Goal: Information Seeking & Learning: Learn about a topic

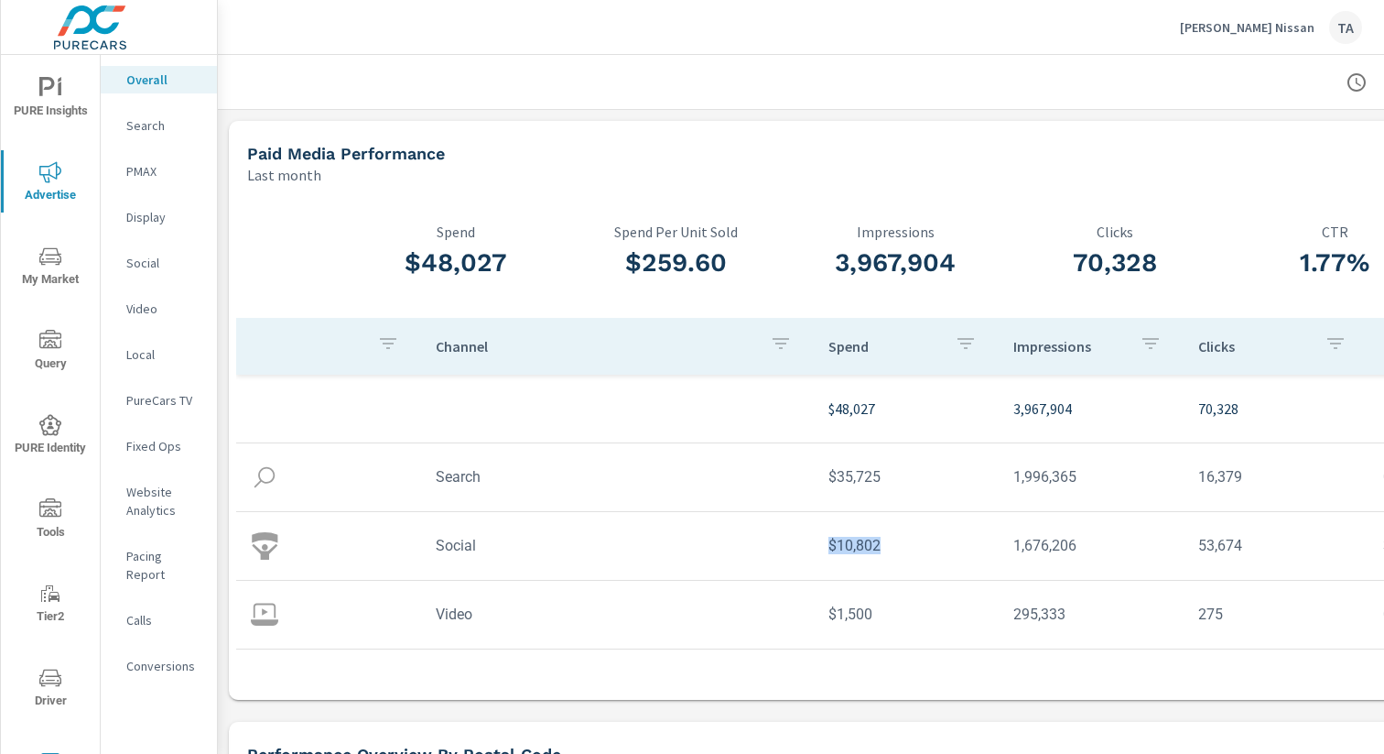
click at [69, 38] on img at bounding box center [90, 27] width 179 height 73
click at [1309, 11] on div "Sterling McCall Nissan TA" at bounding box center [1271, 27] width 182 height 33
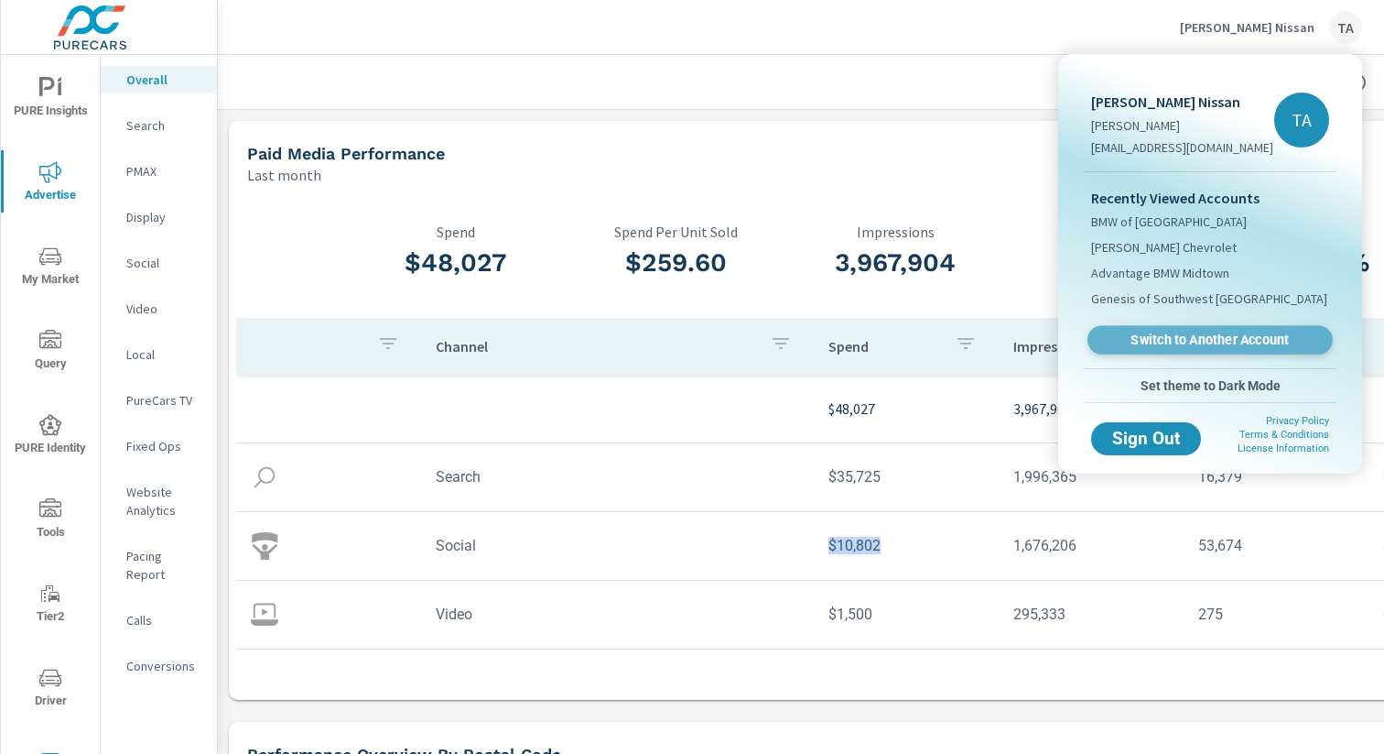
click at [1193, 333] on span "Switch to Another Account" at bounding box center [1210, 339] width 224 height 17
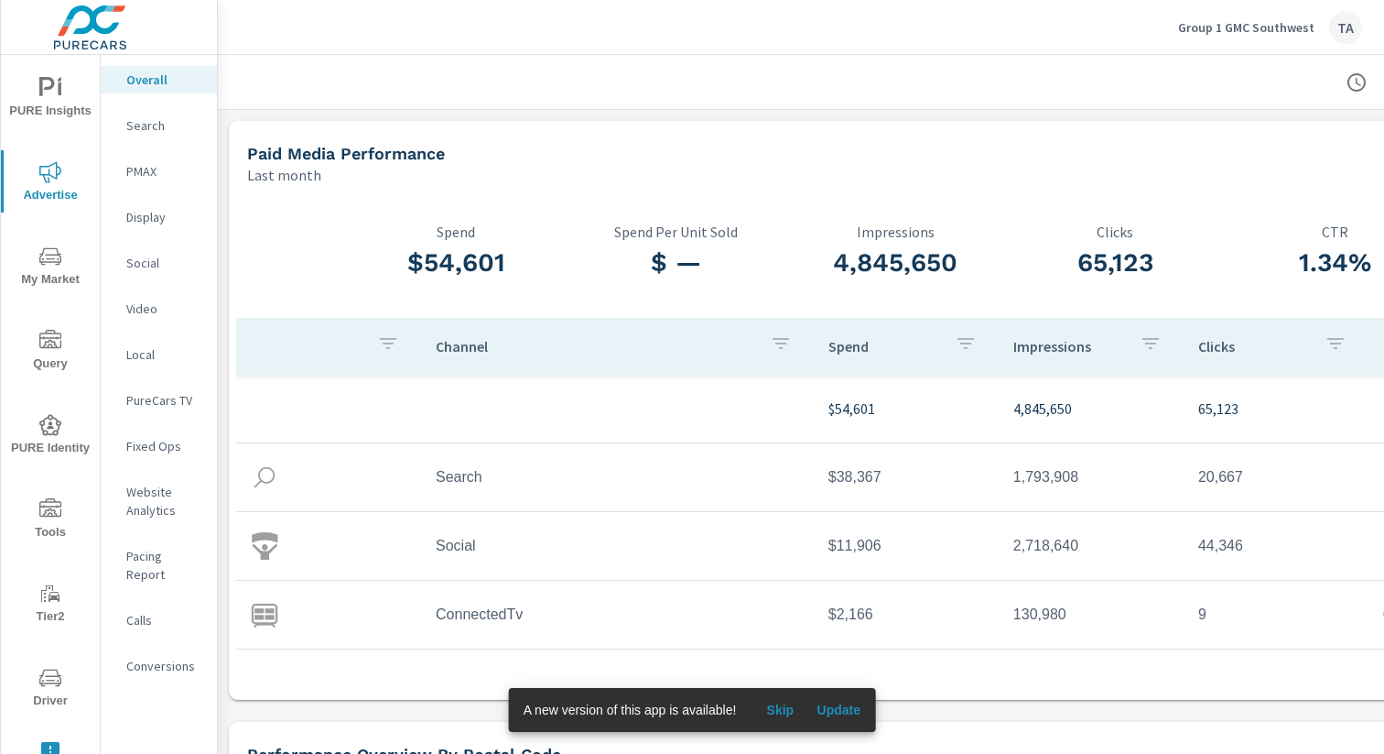
click at [64, 457] on span "PURE Identity" at bounding box center [50, 436] width 88 height 45
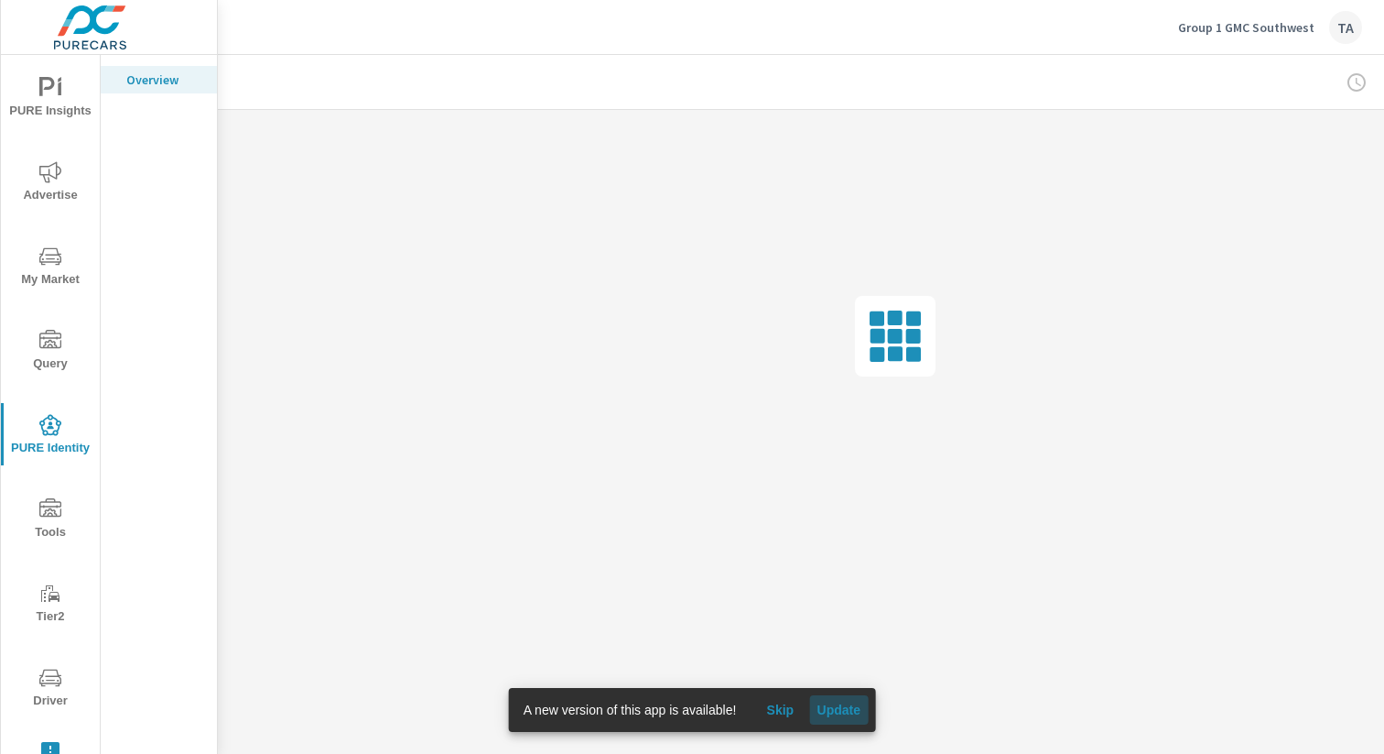
click at [848, 710] on span "Update" at bounding box center [839, 709] width 44 height 16
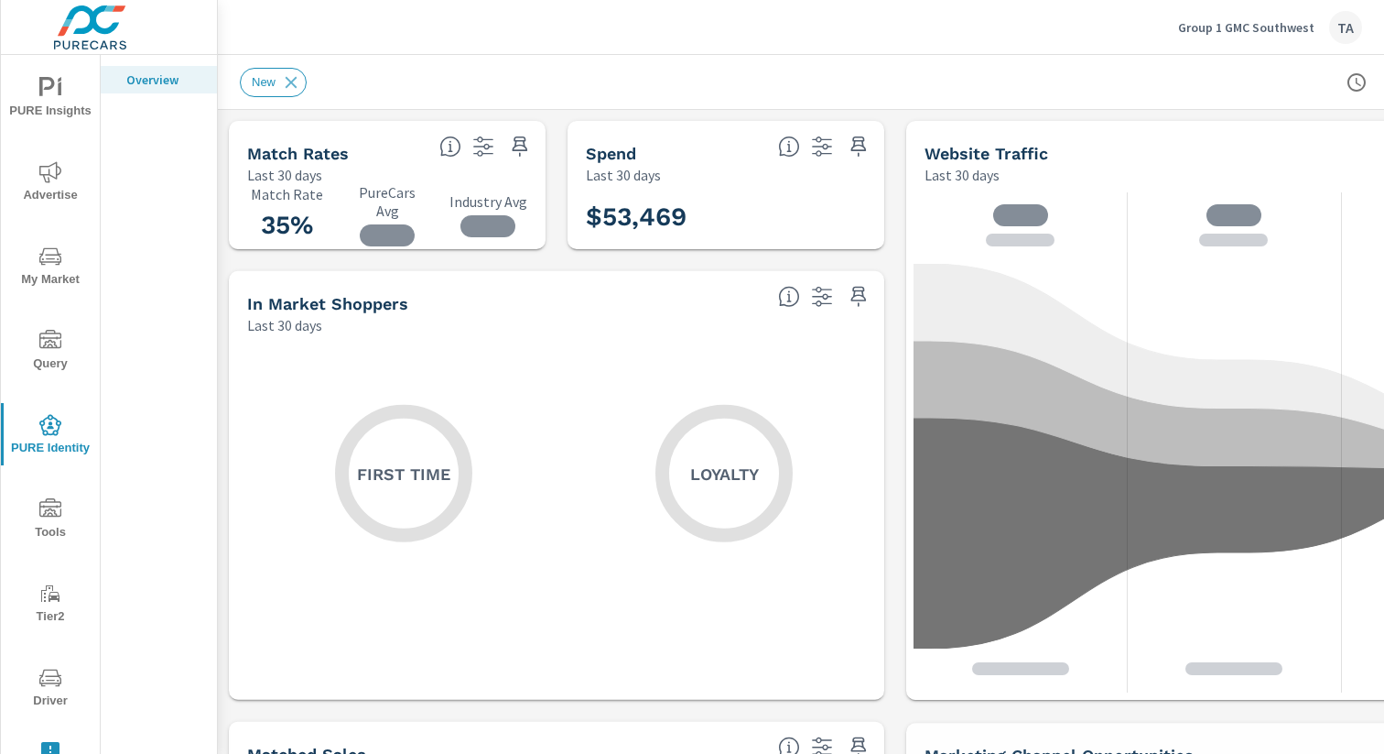
click at [44, 265] on icon "nav menu" at bounding box center [50, 256] width 22 height 22
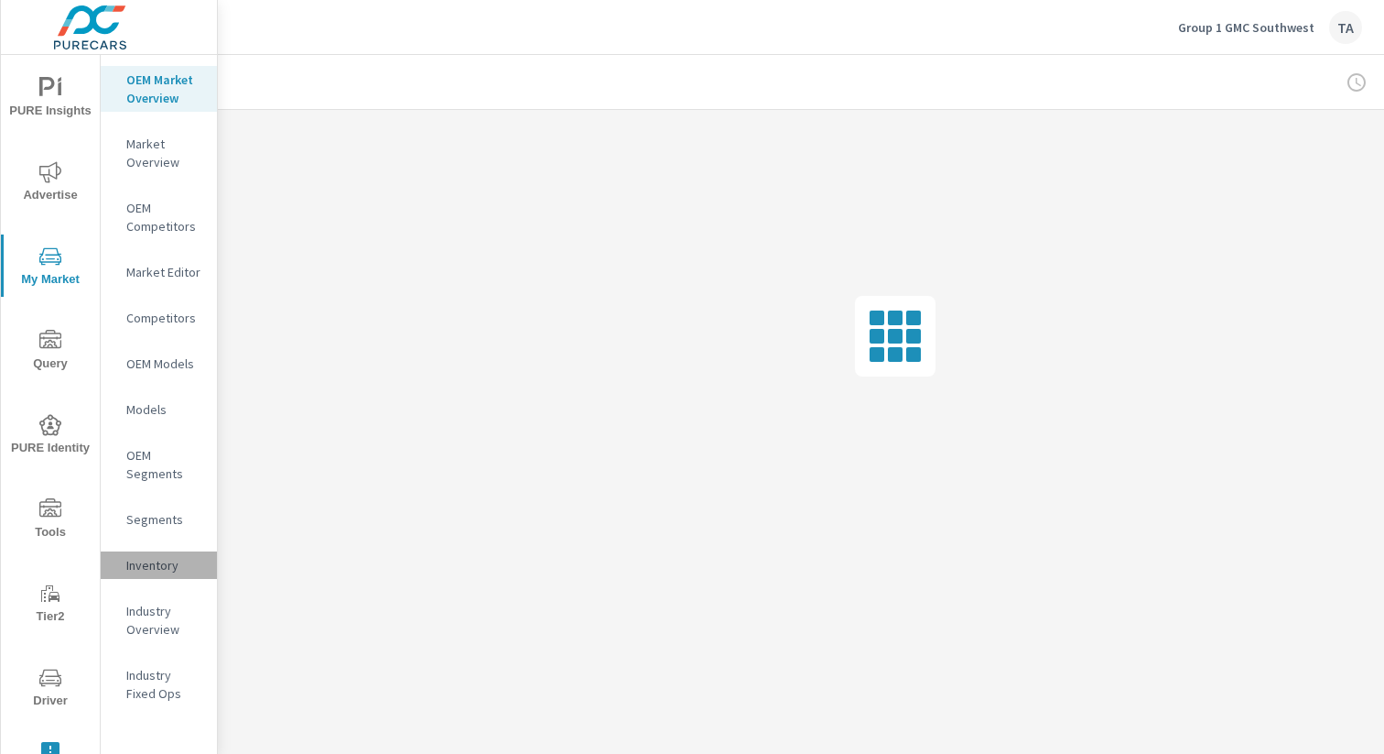
click at [153, 566] on p "Inventory" at bounding box center [164, 565] width 76 height 18
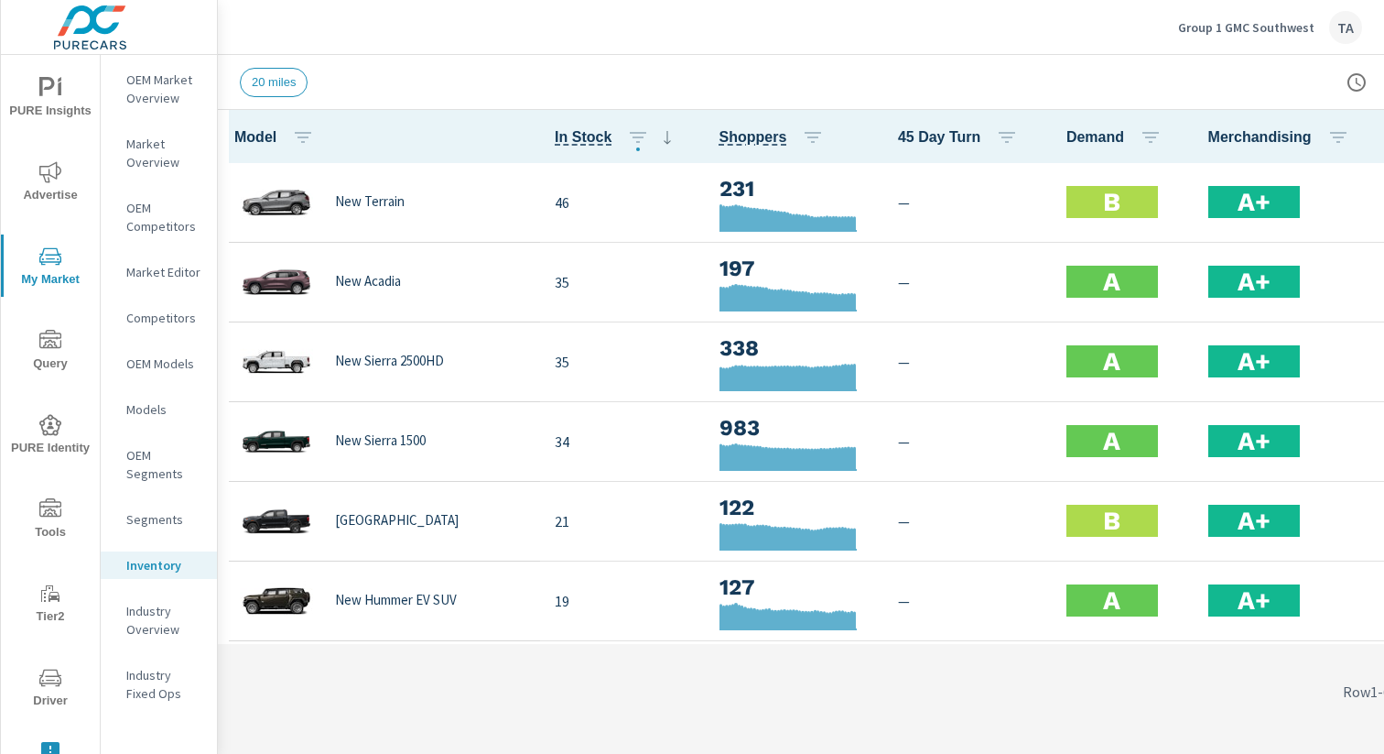
scroll to position [1, 0]
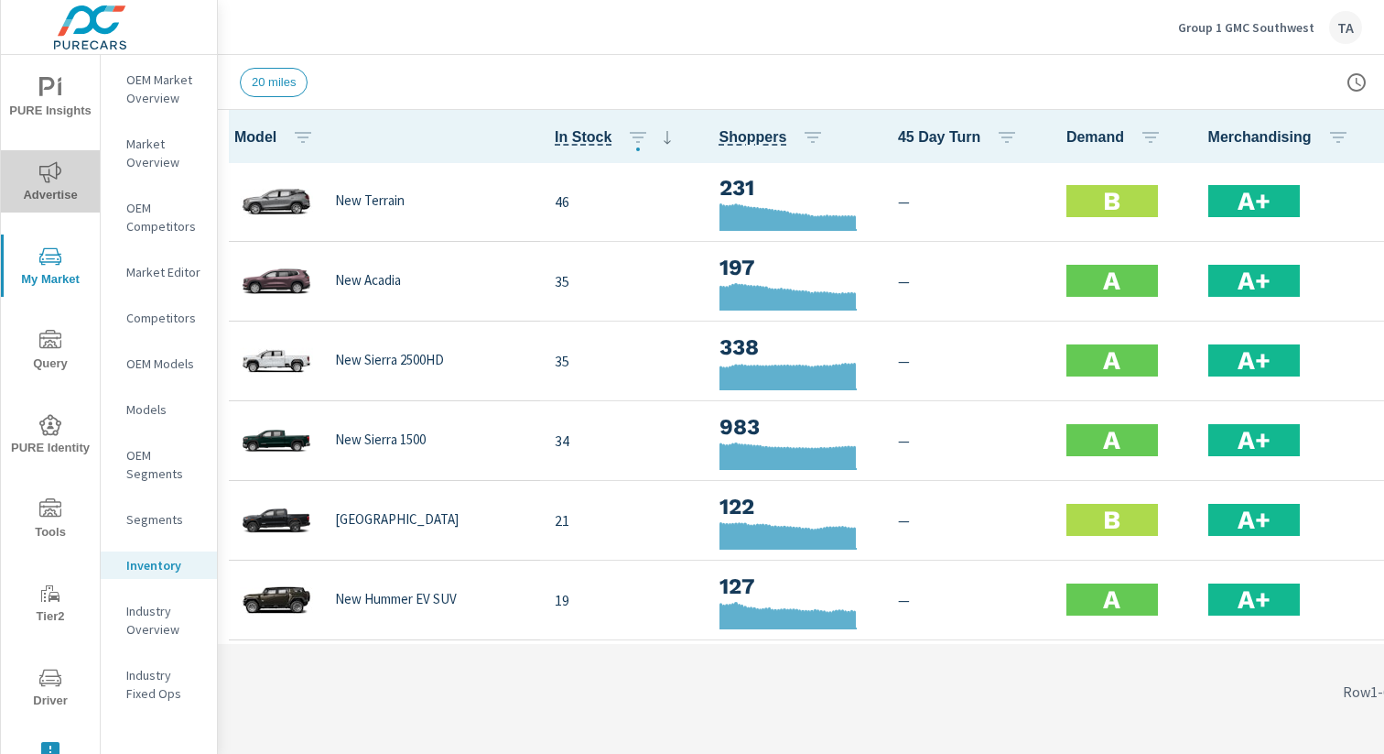
click at [48, 194] on span "Advertise" at bounding box center [50, 183] width 88 height 45
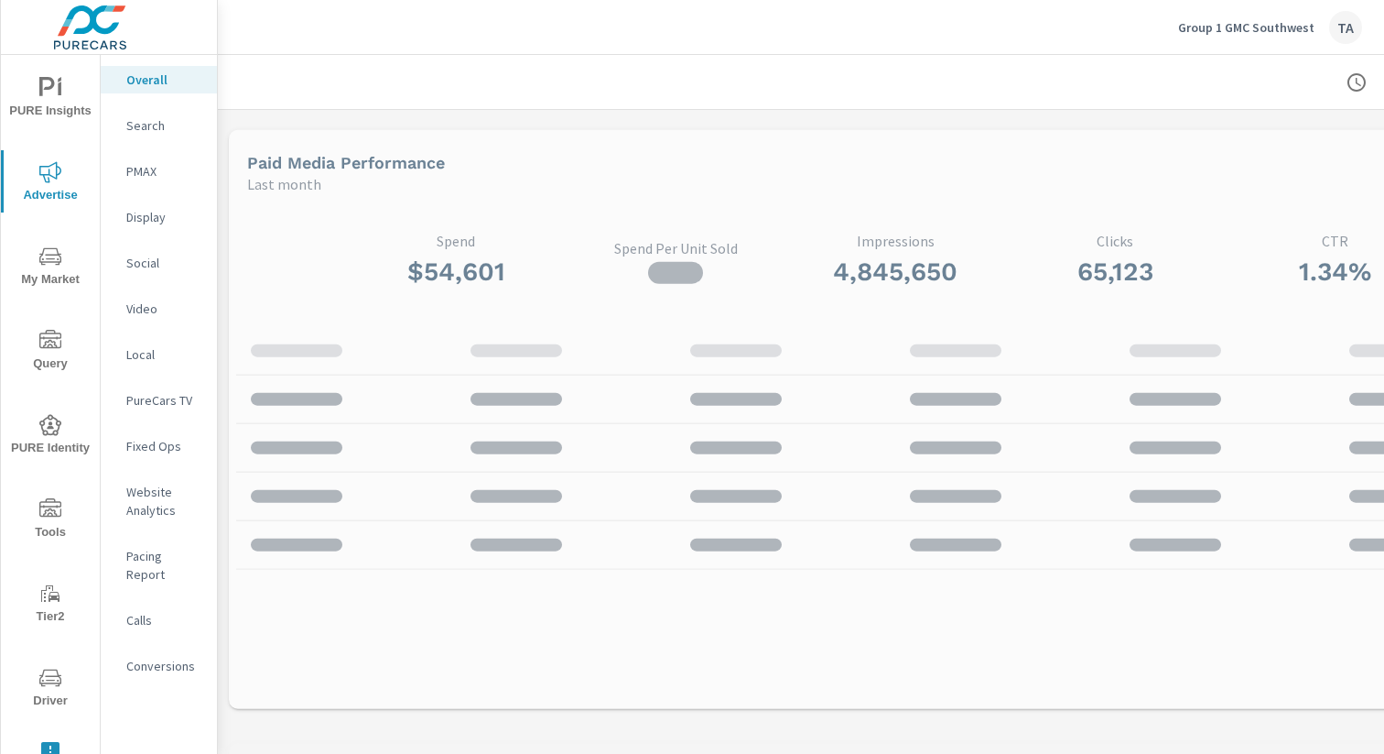
click at [168, 665] on nav "Overall Search PMAX Display Social Video Local PureCars TV Fixed Ops Website An…" at bounding box center [159, 380] width 116 height 650
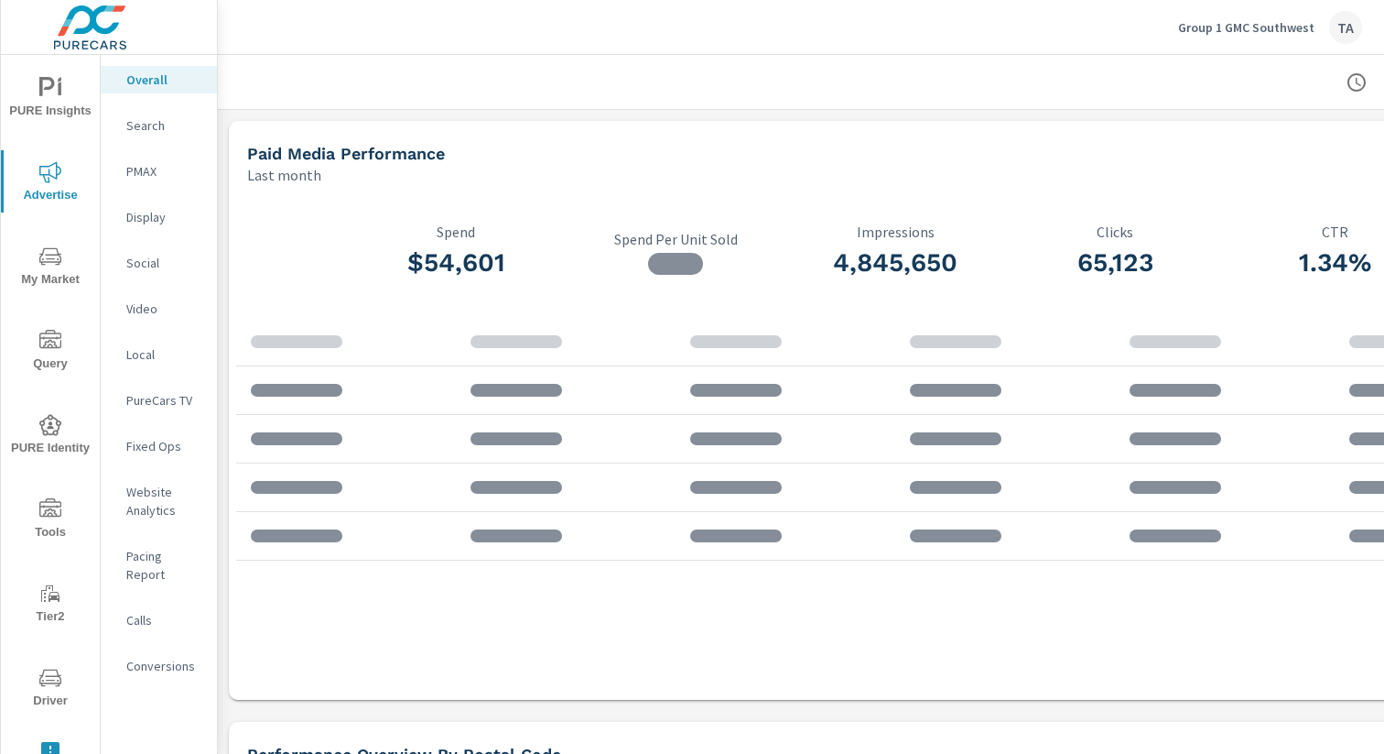
click at [165, 657] on p "Conversions" at bounding box center [164, 666] width 76 height 18
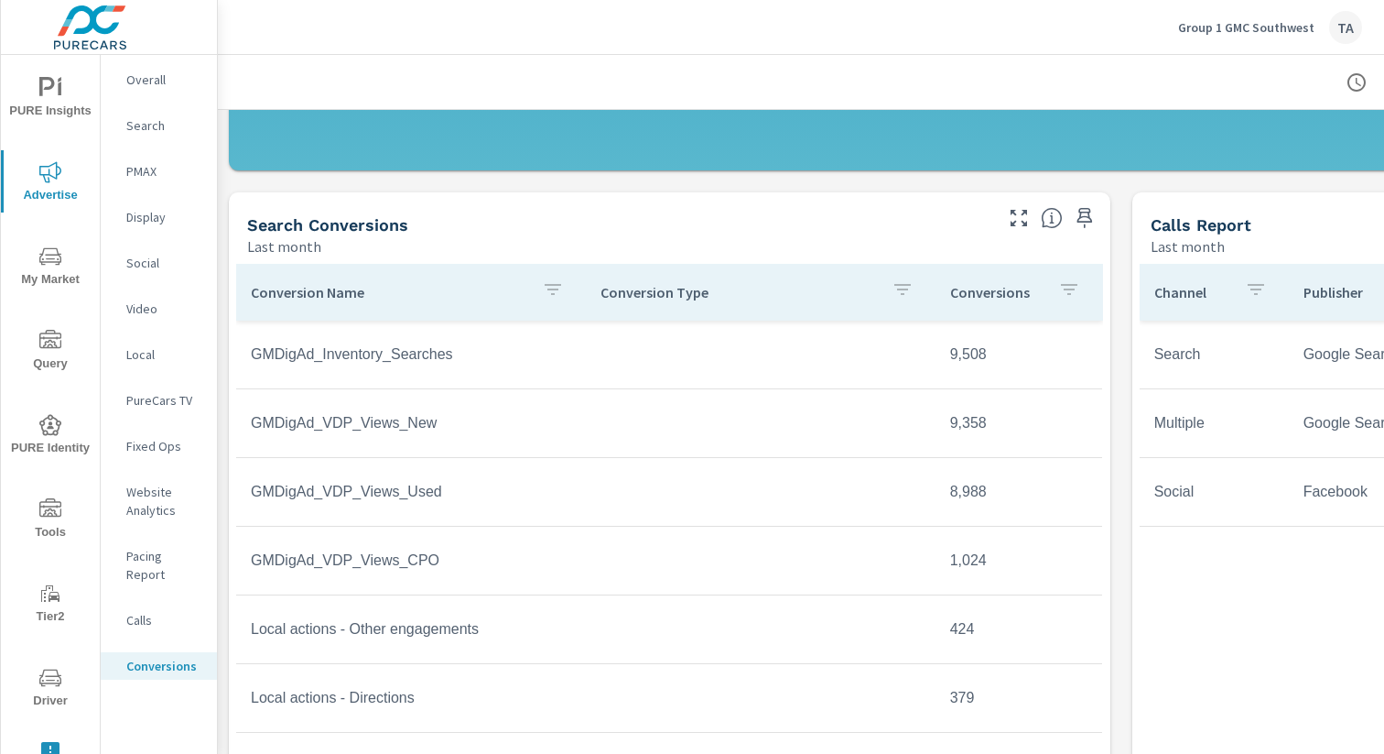
scroll to position [860, 0]
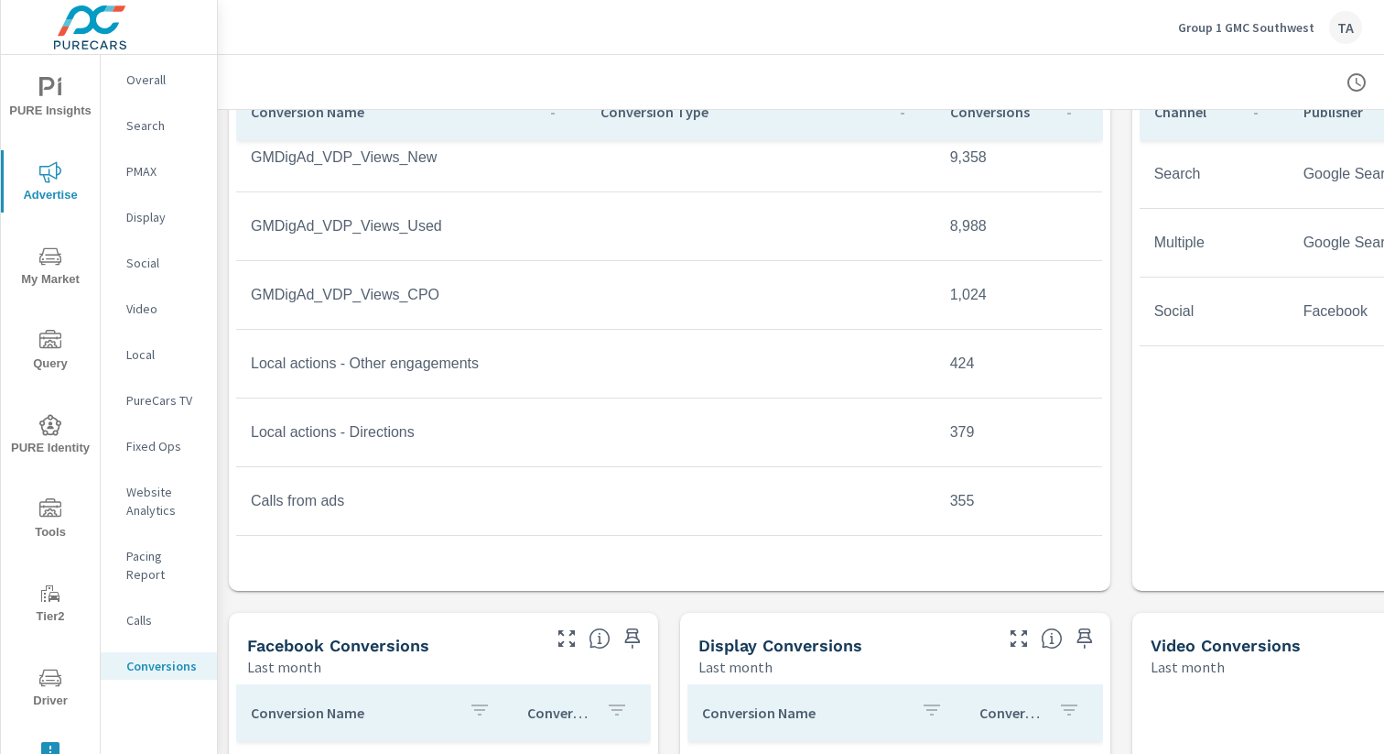
scroll to position [109, 0]
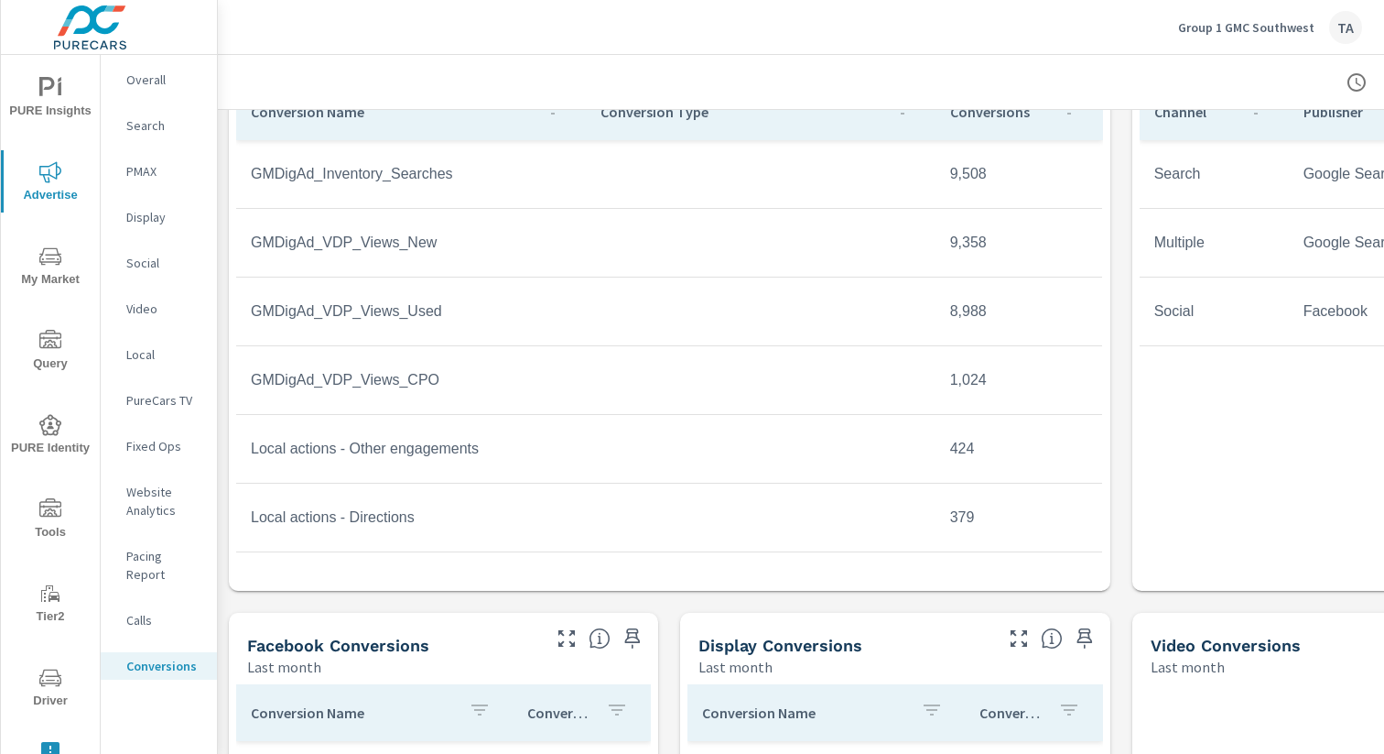
scroll to position [775, 0]
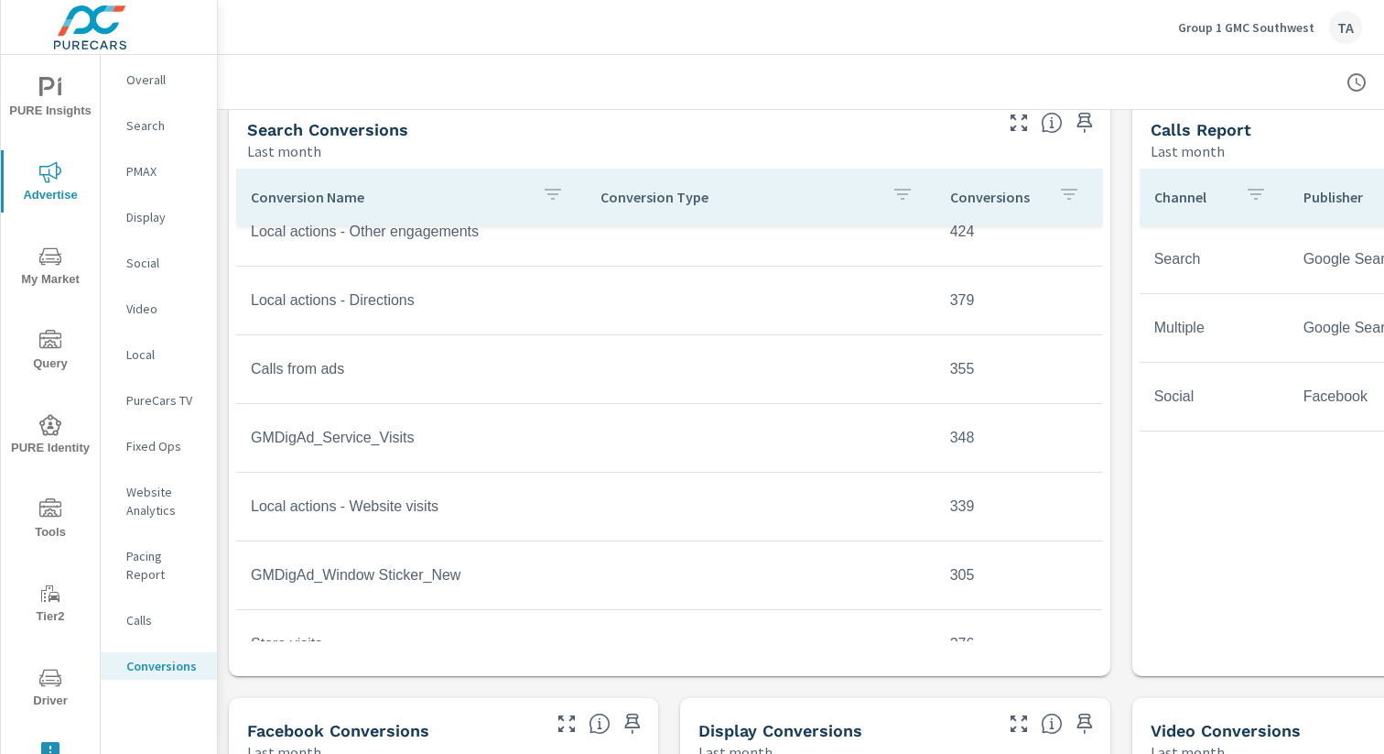
scroll to position [303, 0]
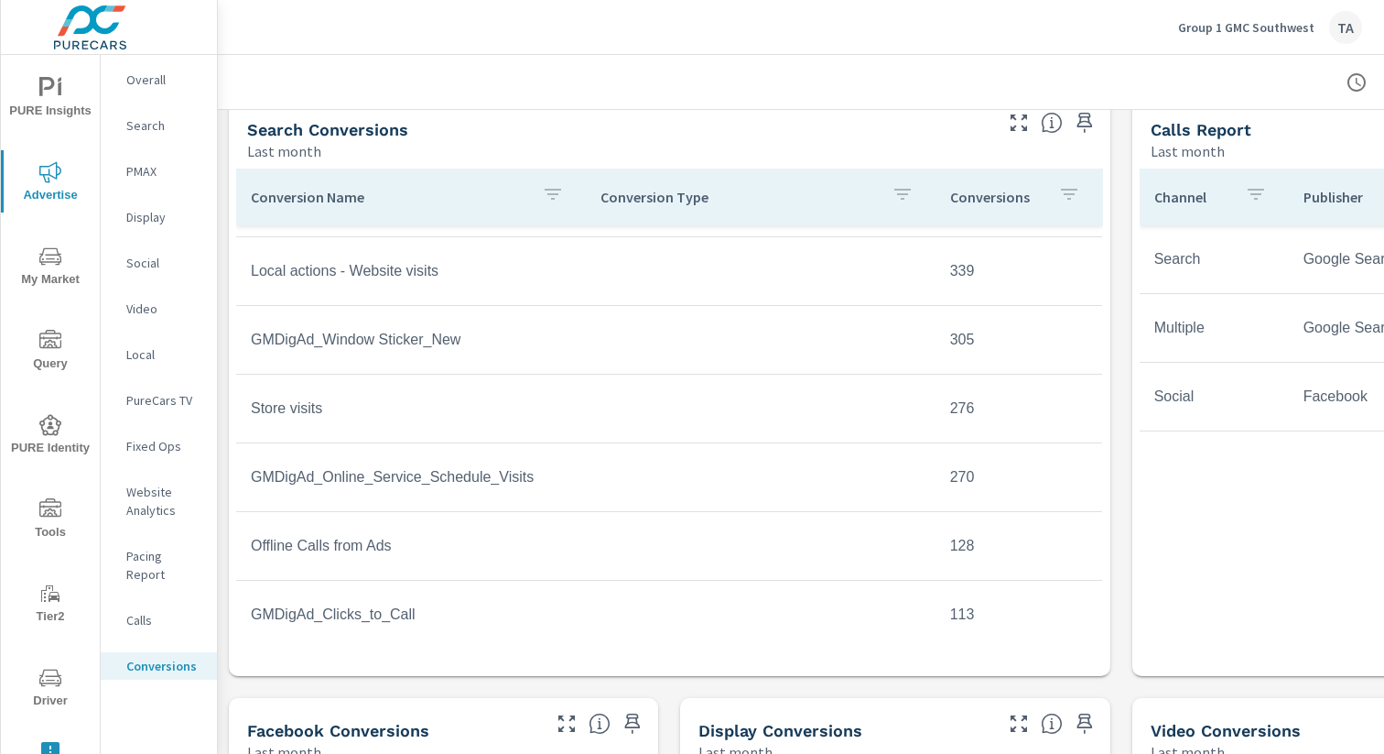
scroll to position [536, 0]
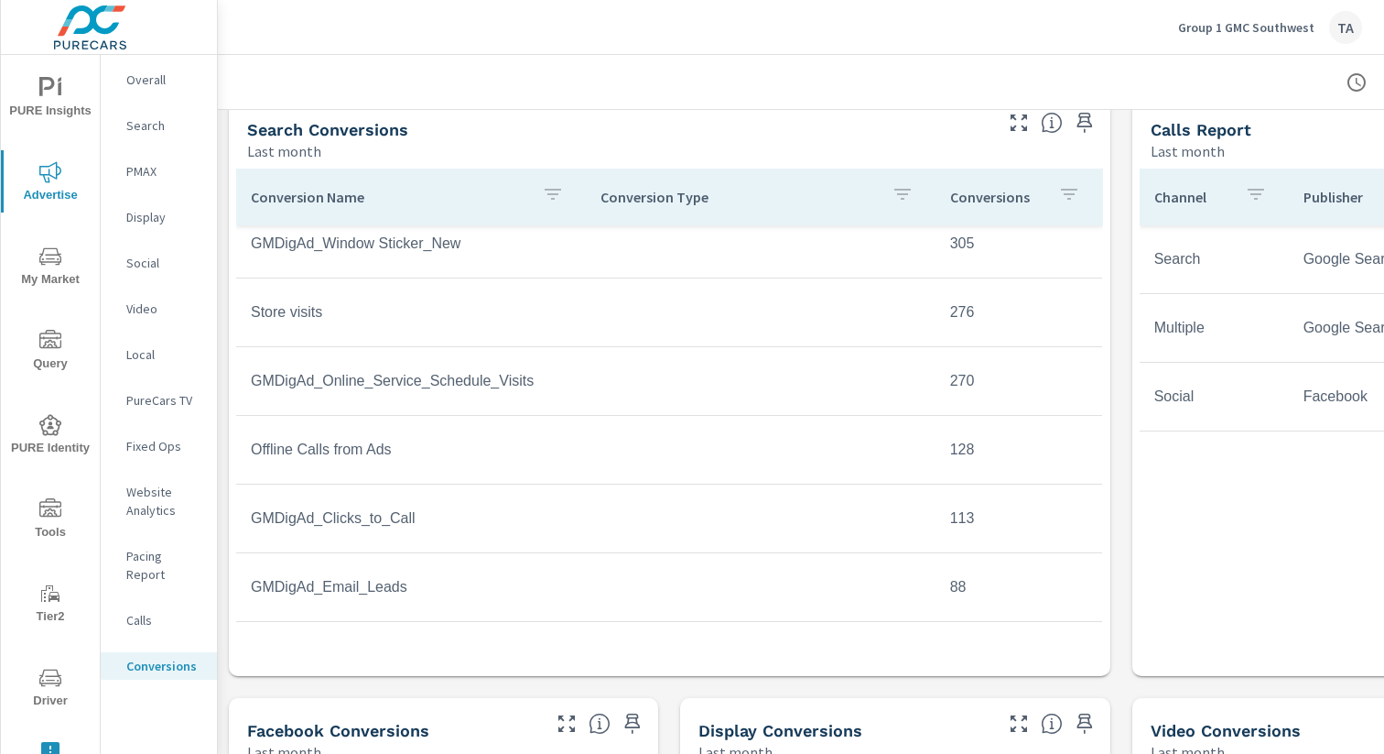
scroll to position [649, 0]
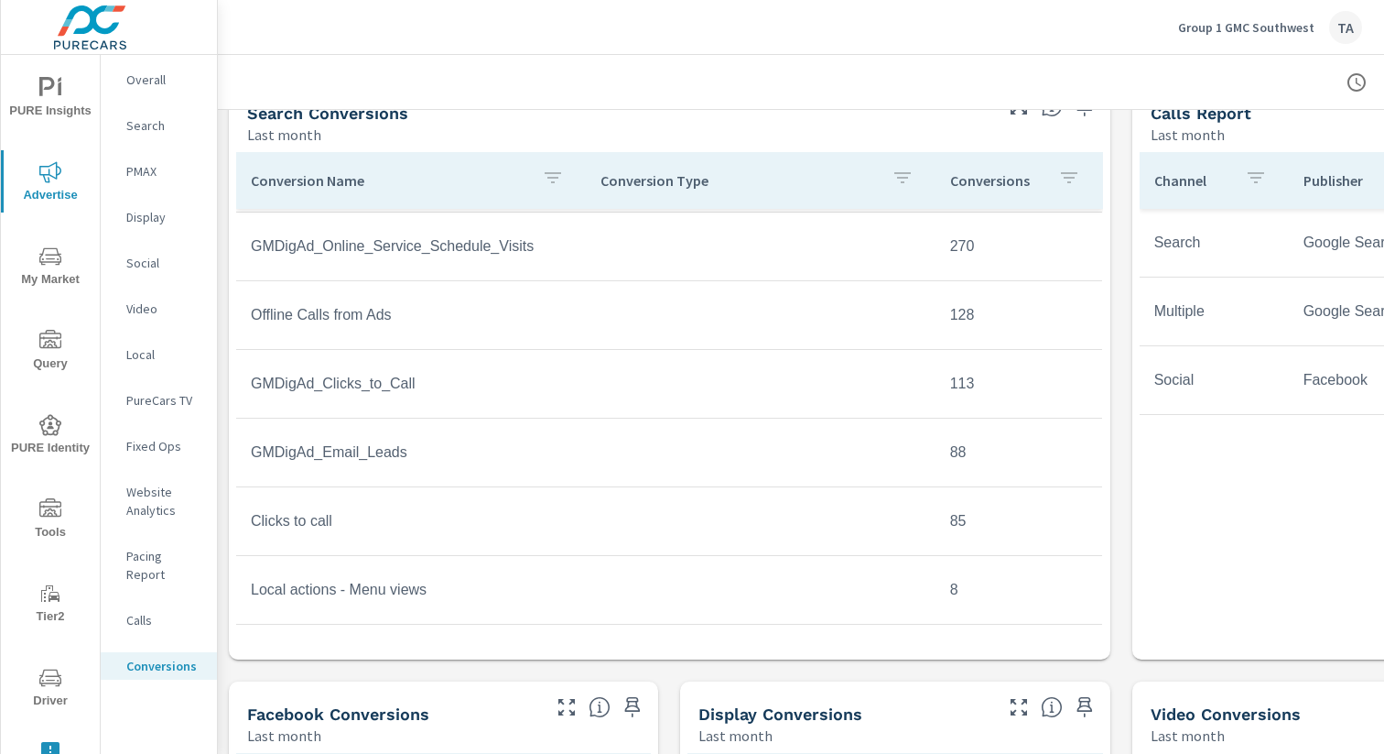
scroll to position [812, 0]
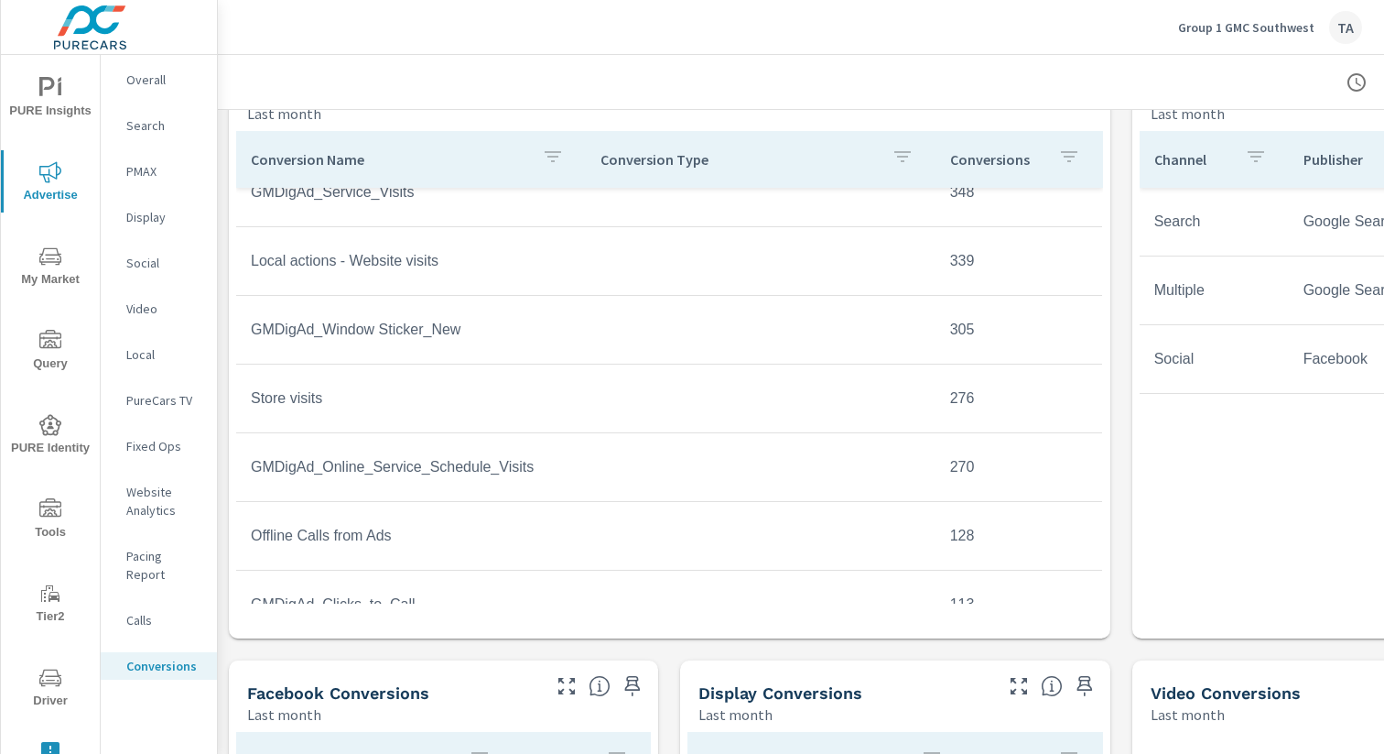
scroll to position [507, 0]
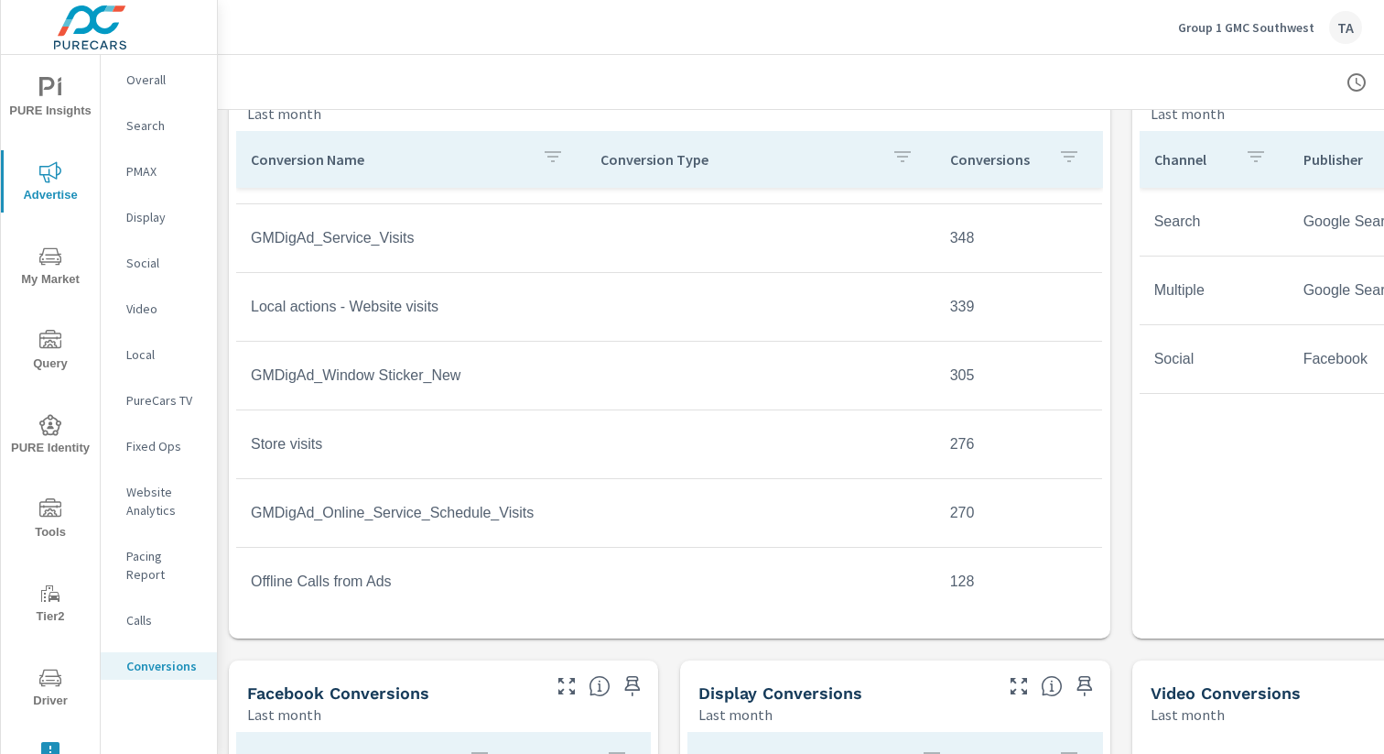
scroll to position [413, 0]
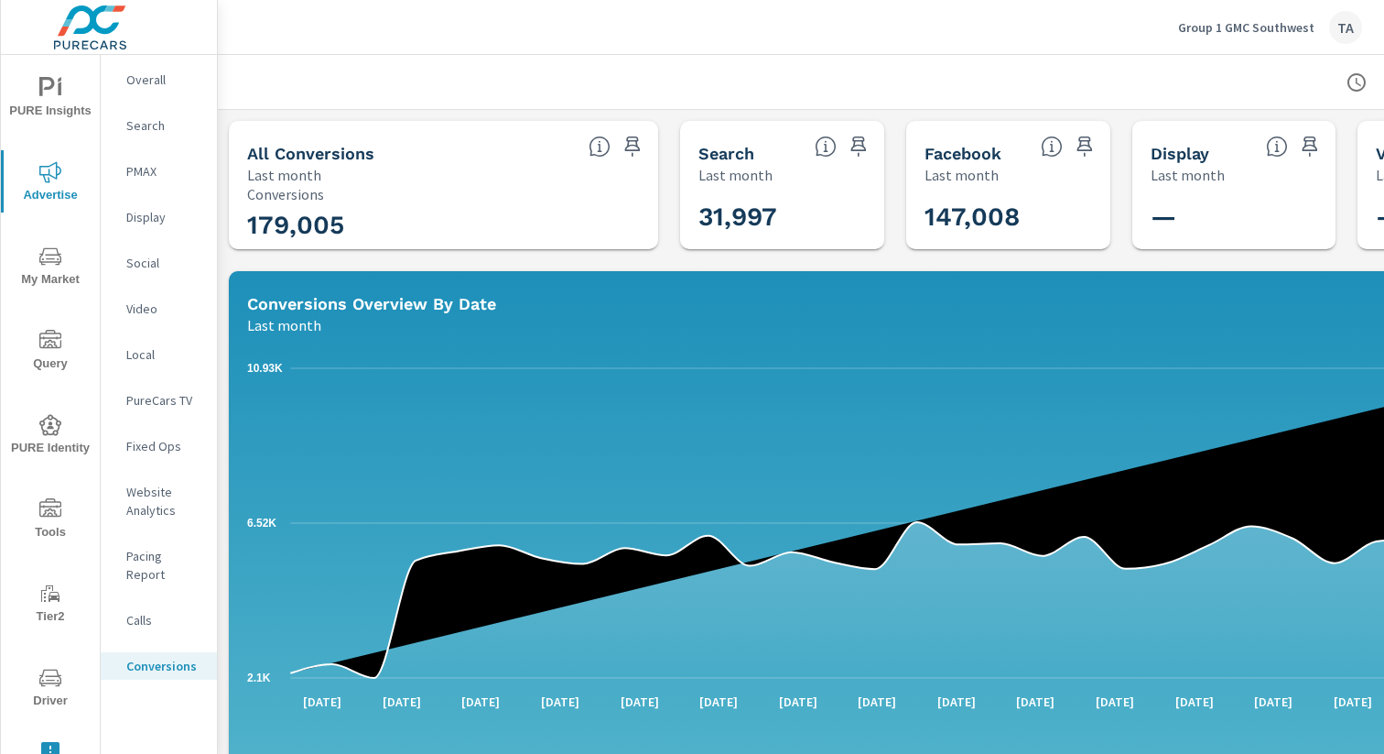
click at [177, 97] on nav "Overall Search PMAX Display Social Video Local PureCars TV Fixed Ops Website An…" at bounding box center [159, 380] width 116 height 650
click at [159, 81] on p "Overall" at bounding box center [164, 80] width 76 height 18
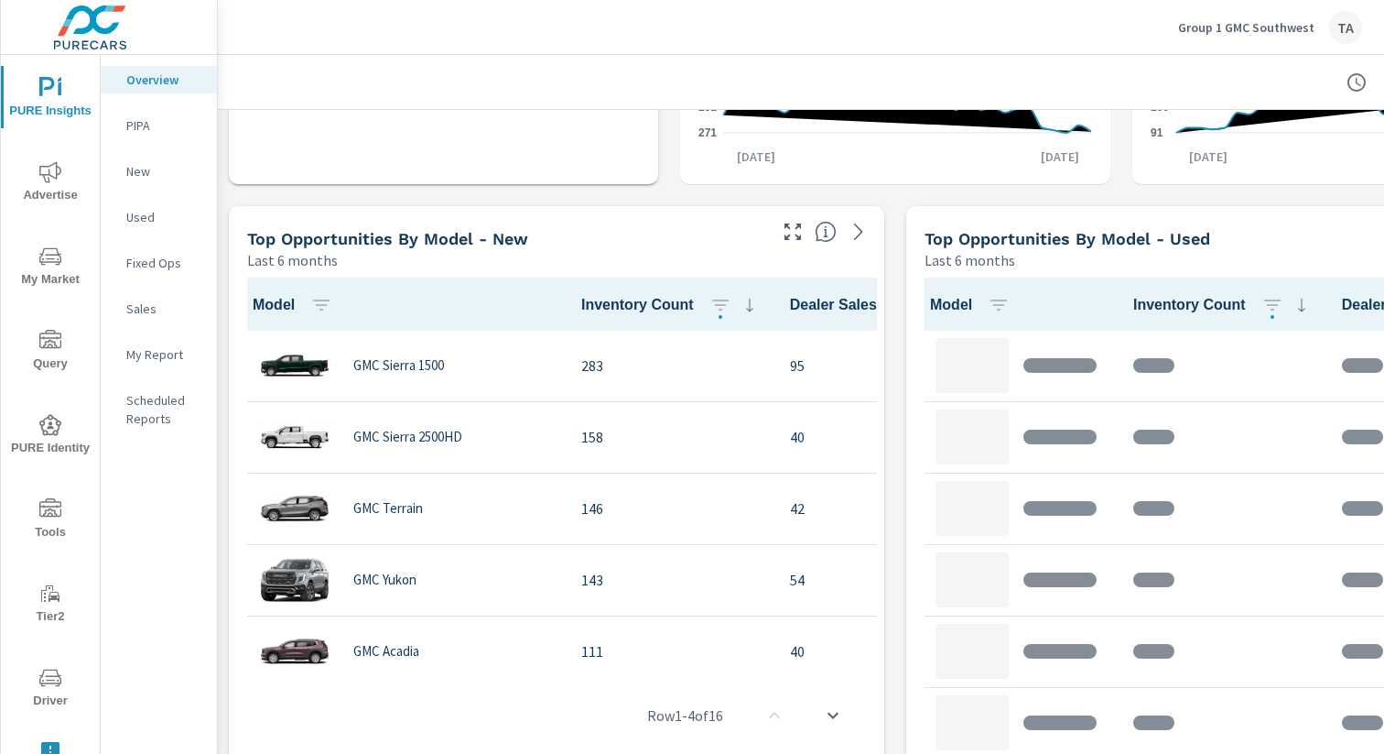
scroll to position [1, 0]
click at [54, 175] on icon "nav menu" at bounding box center [50, 172] width 22 height 22
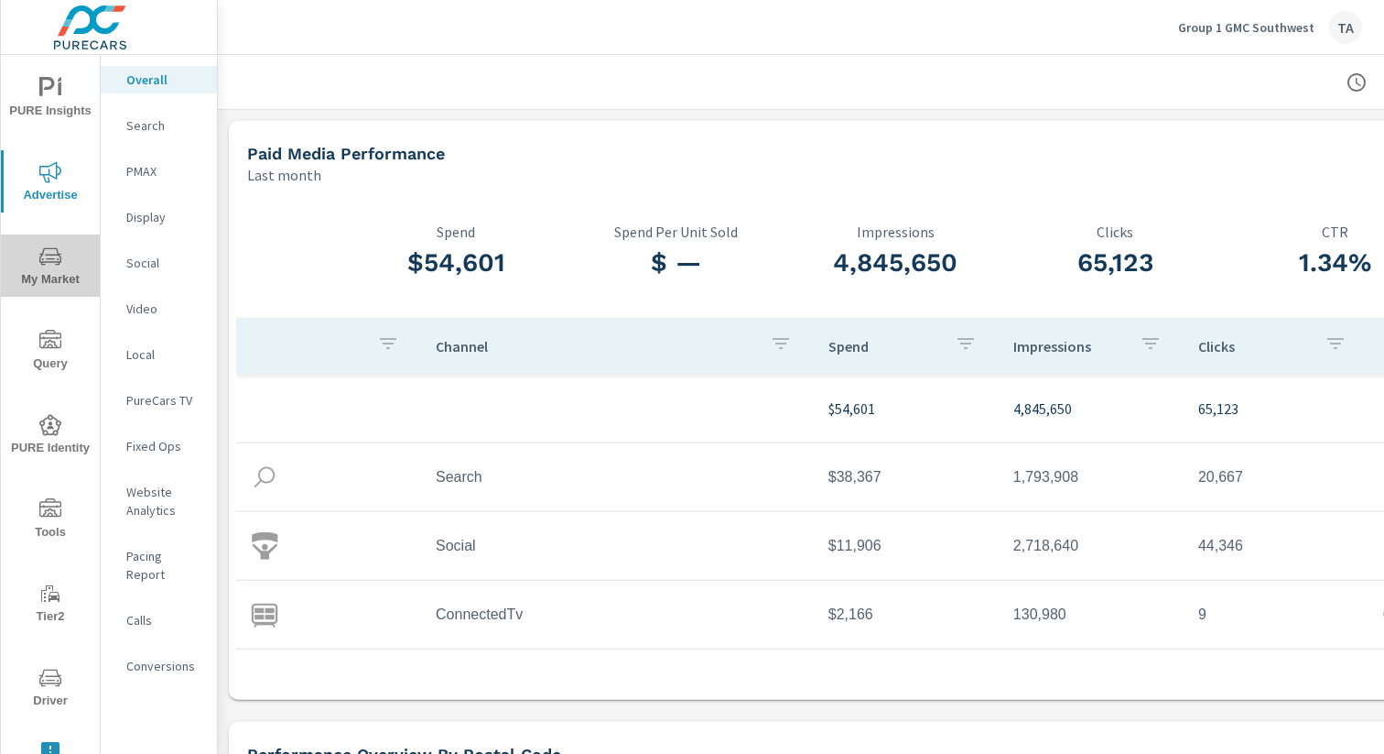
click at [41, 274] on span "My Market" at bounding box center [50, 267] width 88 height 45
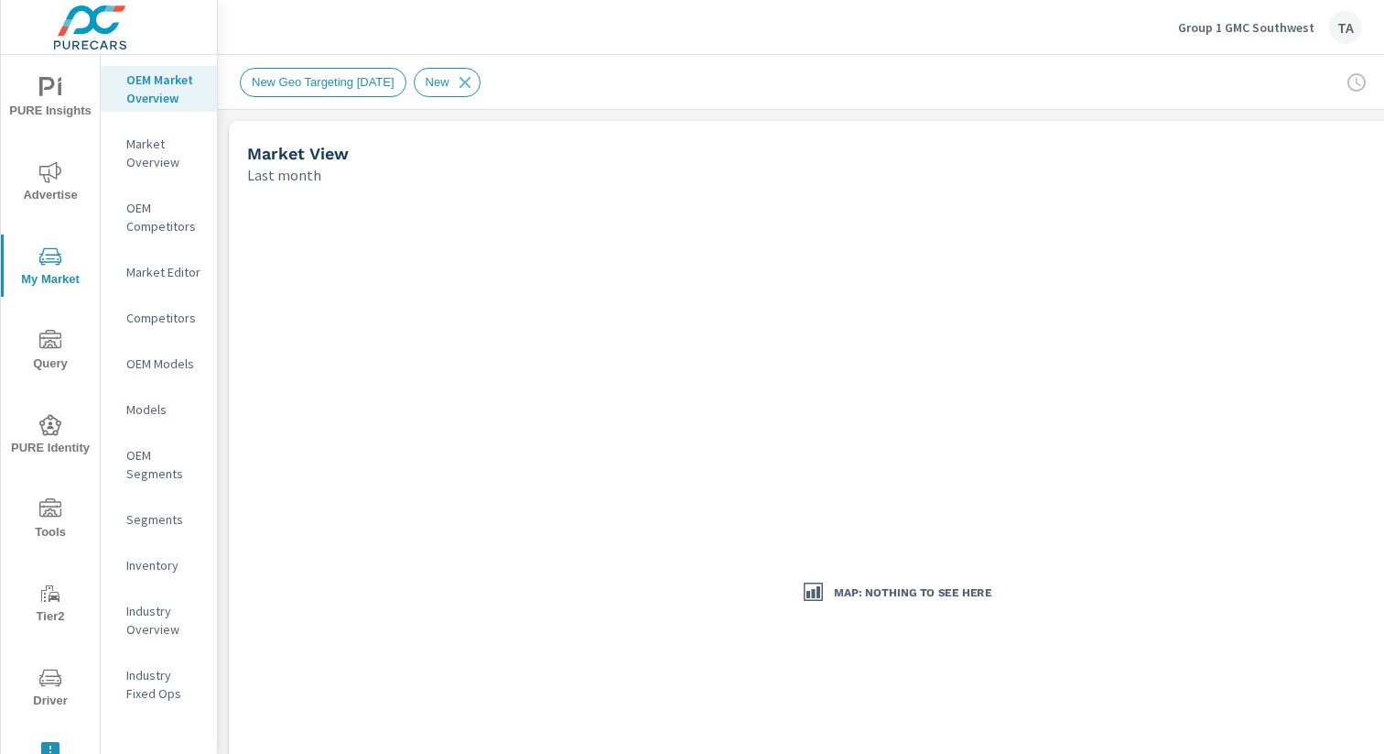
click at [50, 432] on icon "nav menu" at bounding box center [50, 425] width 22 height 22
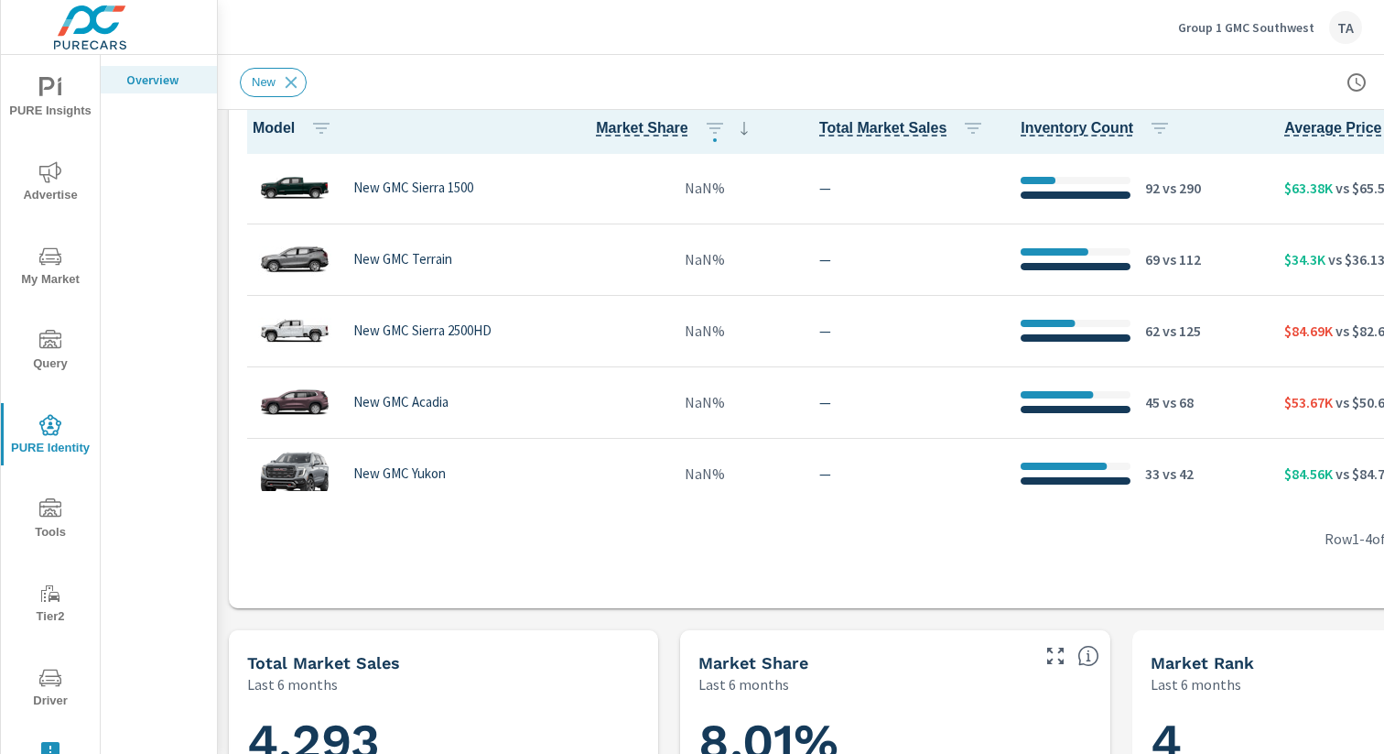
scroll to position [851, 0]
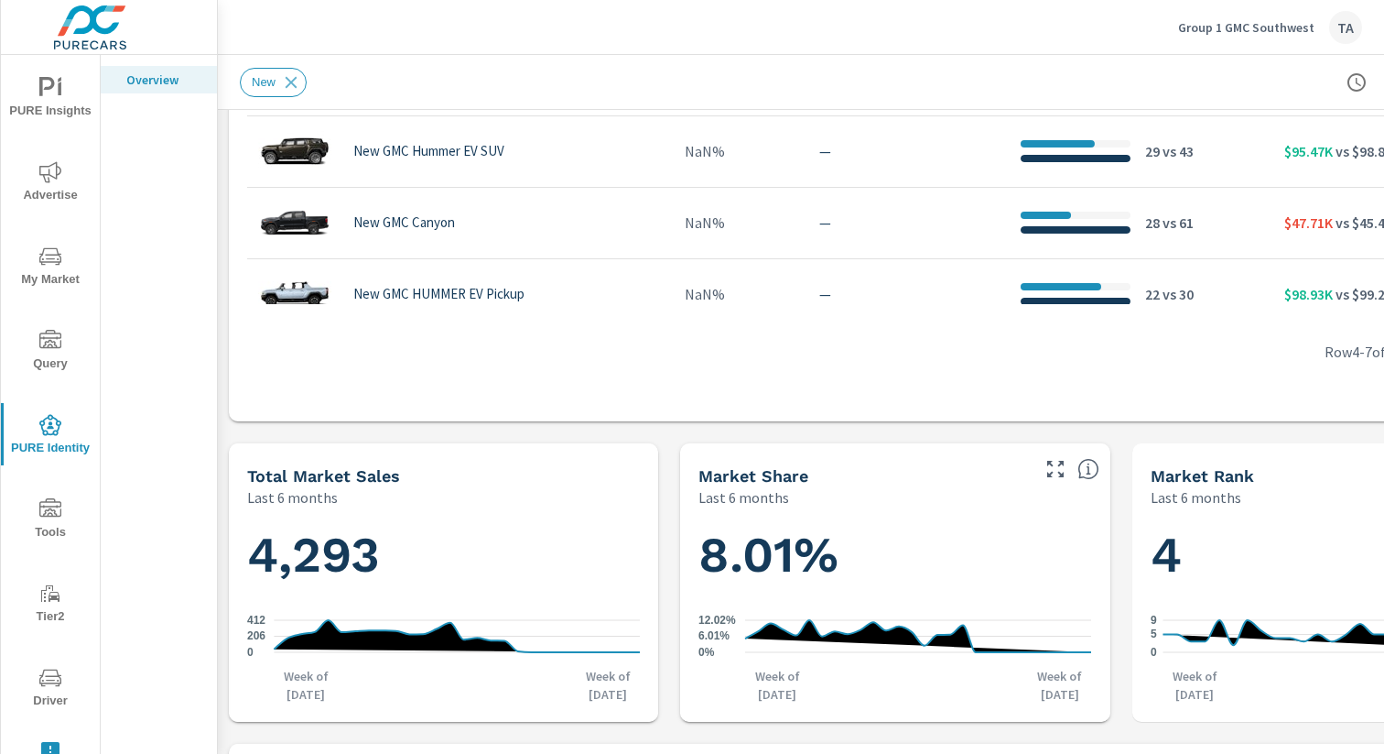
scroll to position [1551, 0]
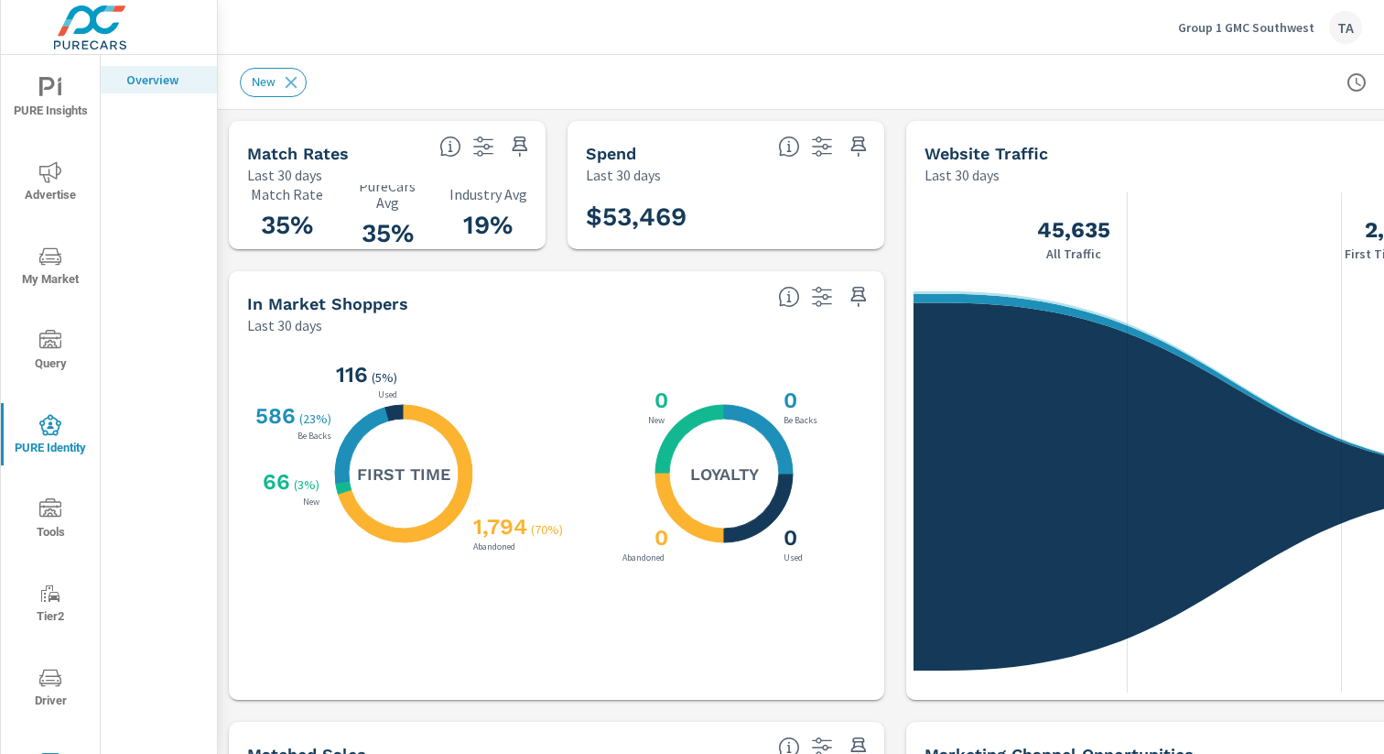
click at [49, 165] on icon "nav menu" at bounding box center [50, 171] width 22 height 21
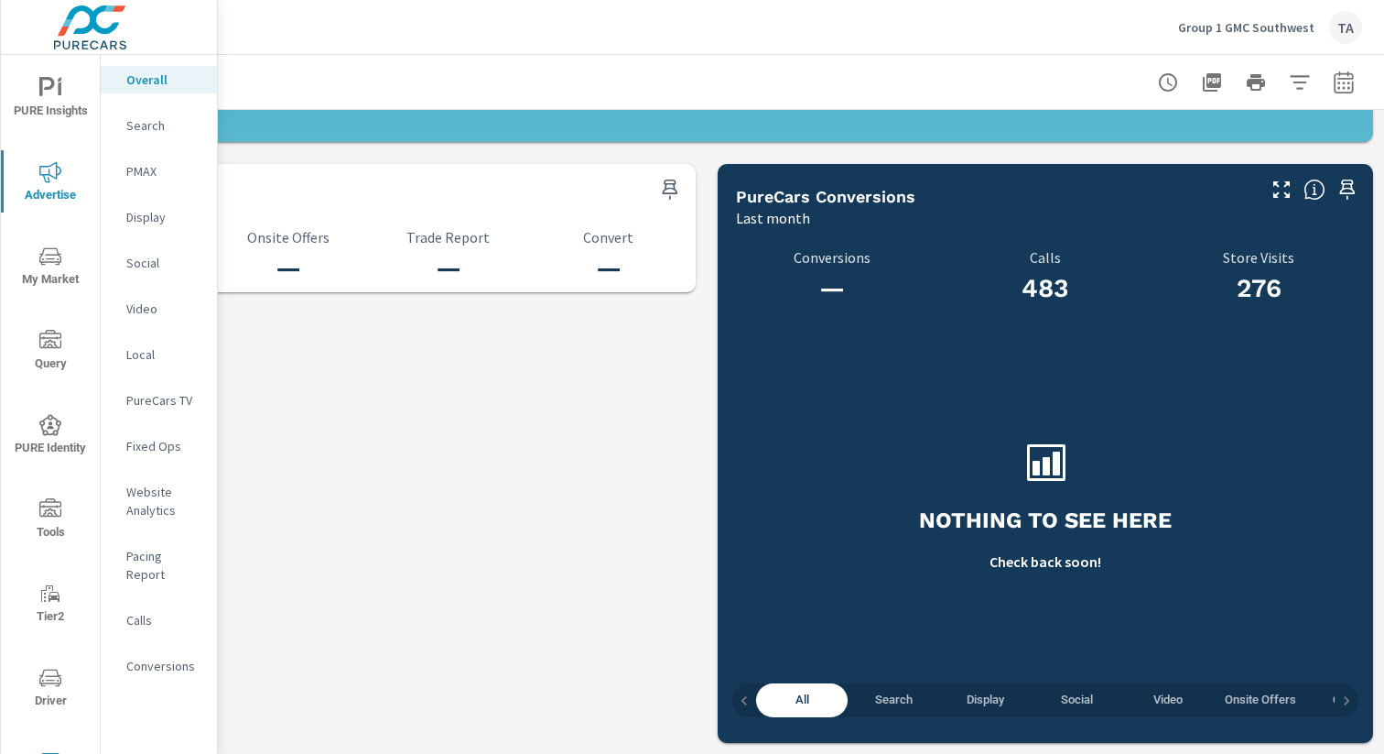
scroll to position [1909, 0]
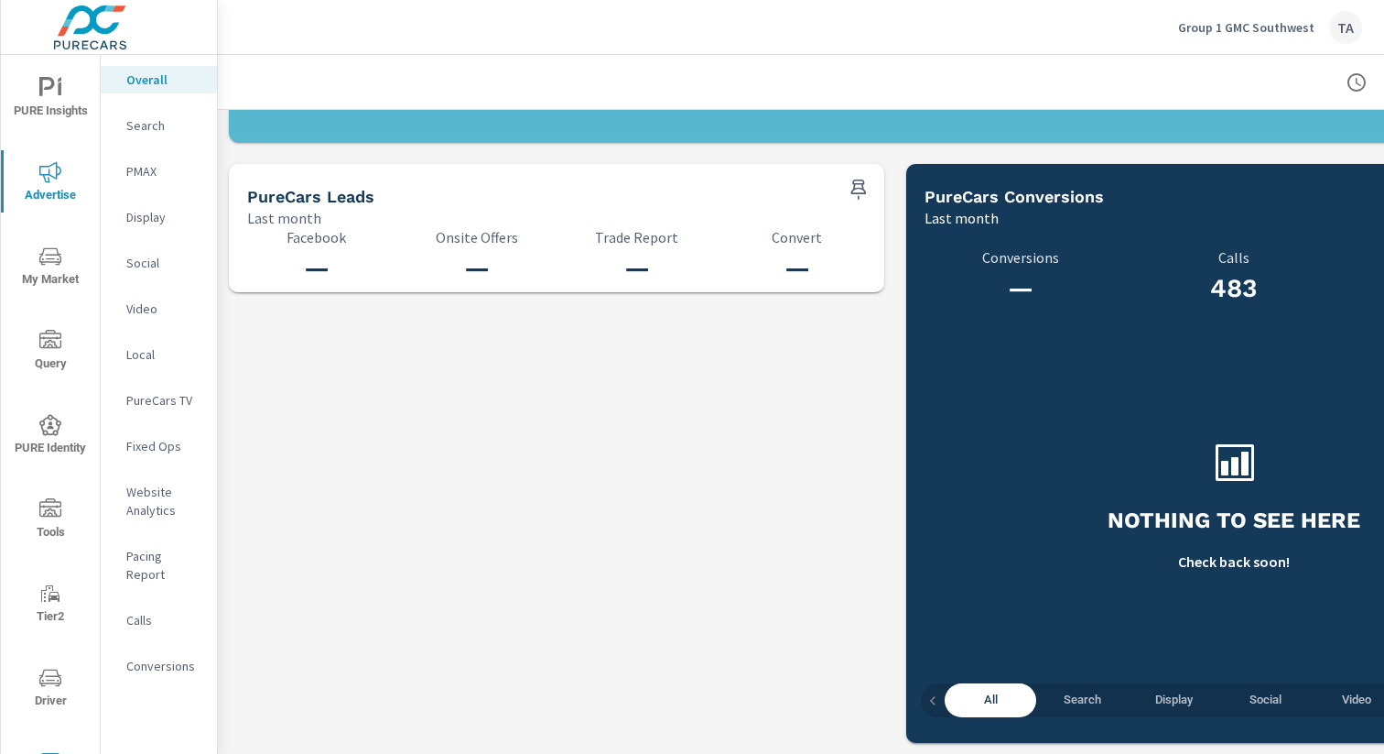
click at [151, 658] on div "Conversions" at bounding box center [159, 665] width 116 height 27
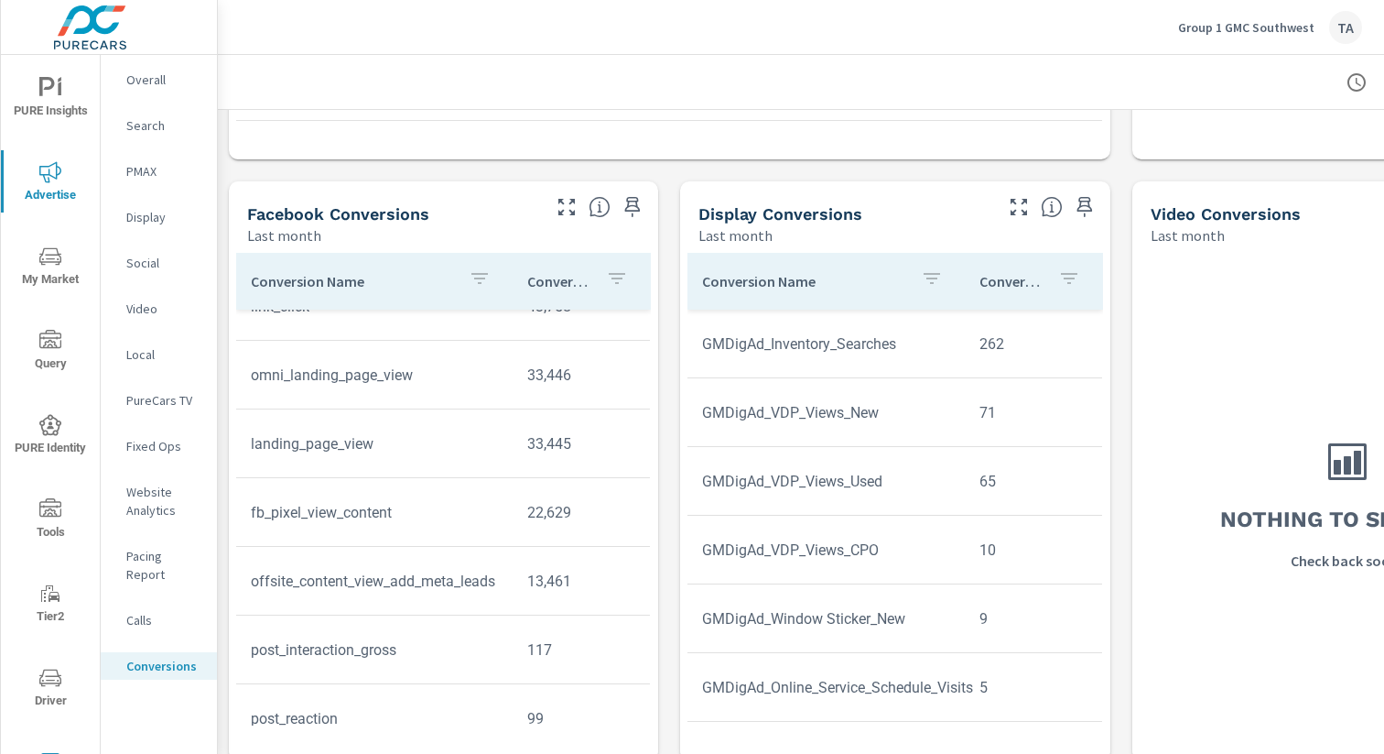
scroll to position [1308, 0]
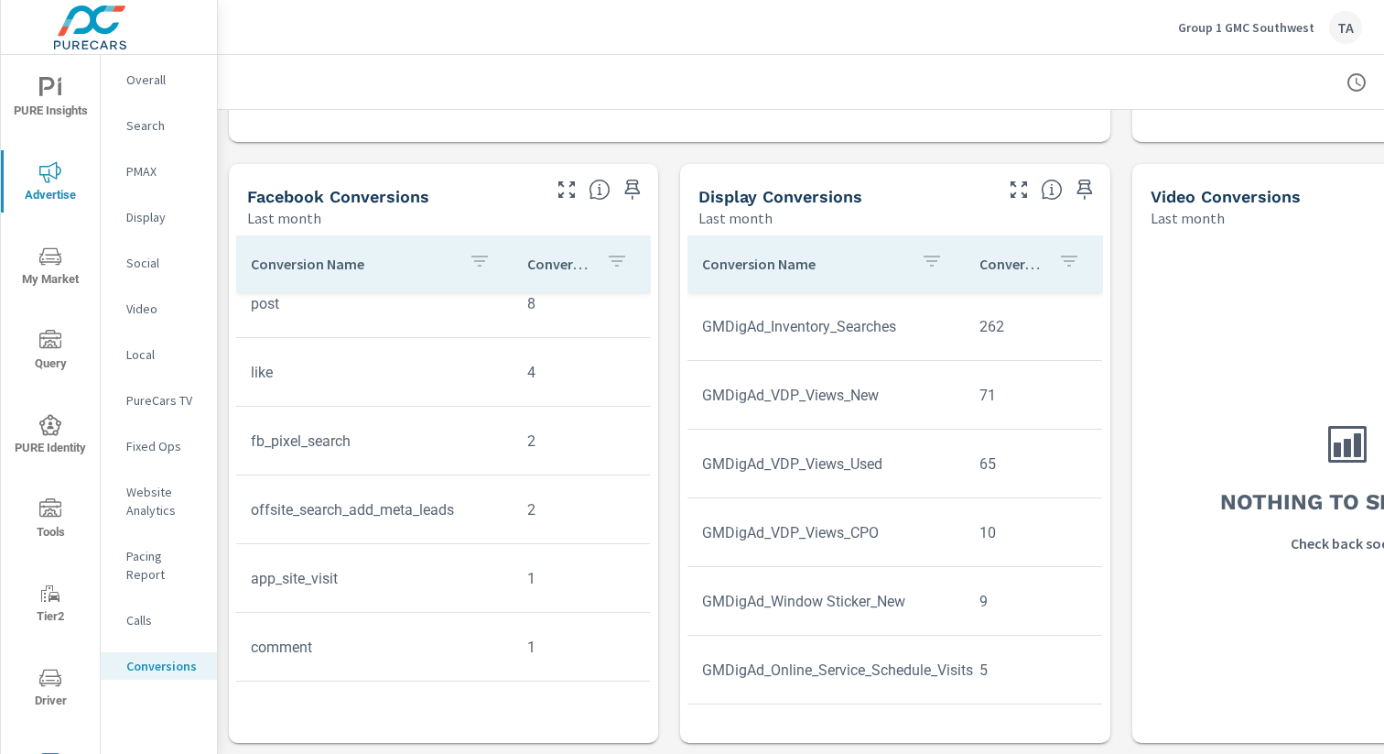
scroll to position [645, 0]
click at [52, 423] on icon "nav menu" at bounding box center [50, 425] width 22 height 22
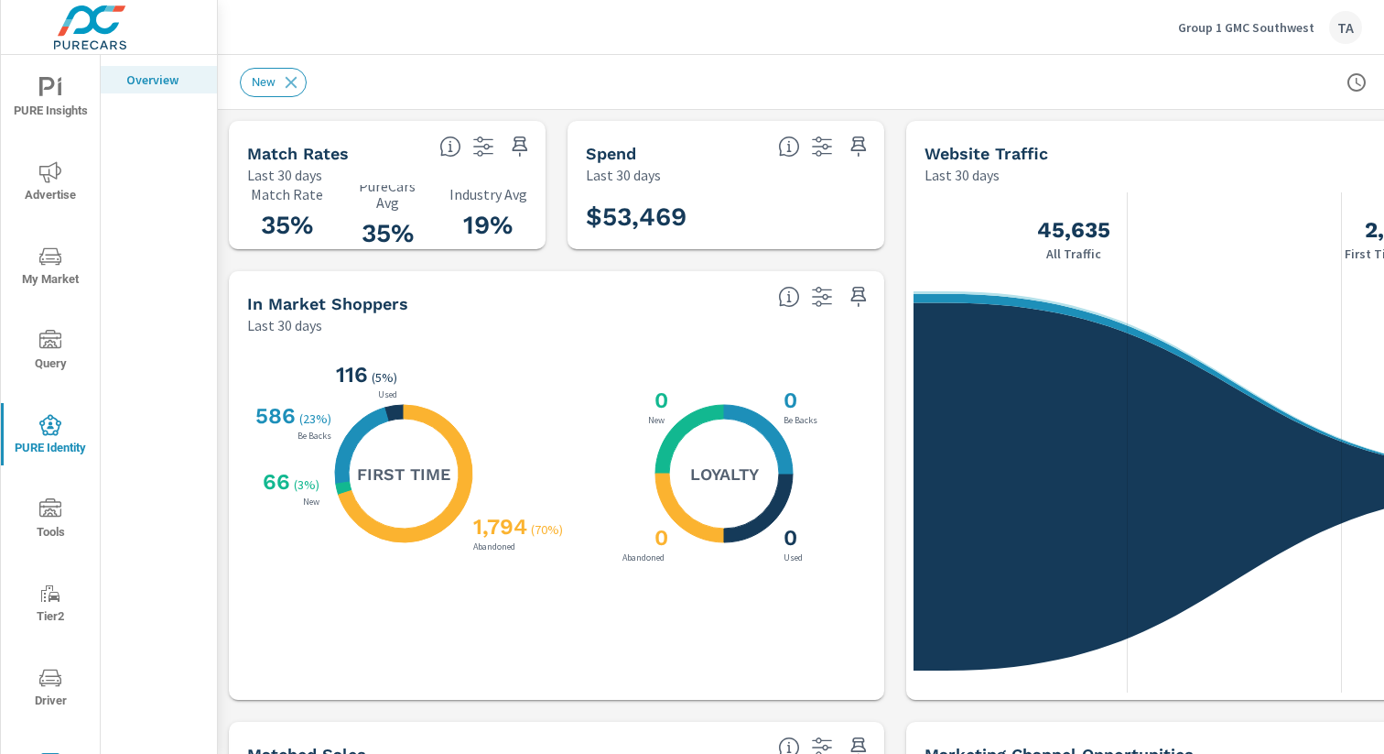
click at [52, 90] on icon "nav menu" at bounding box center [50, 88] width 22 height 22
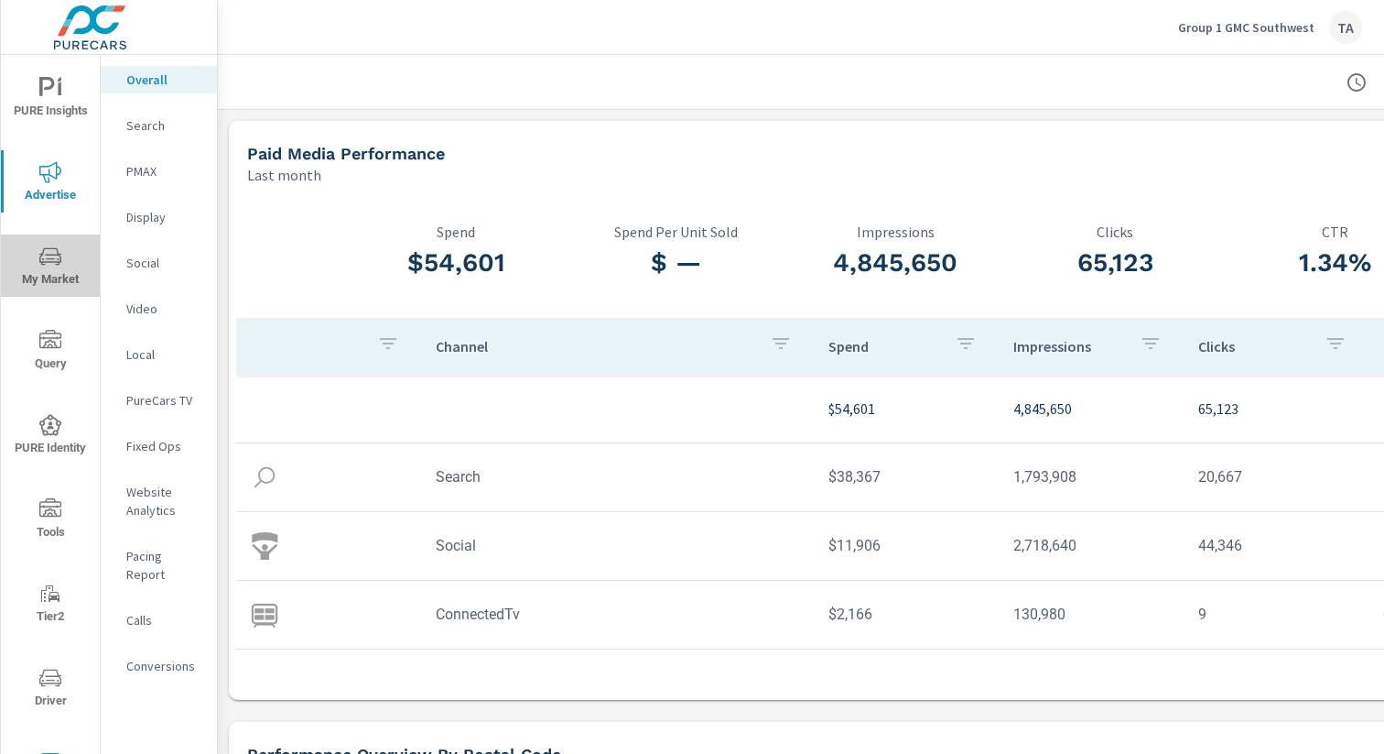
click at [41, 262] on icon "nav menu" at bounding box center [50, 255] width 22 height 17
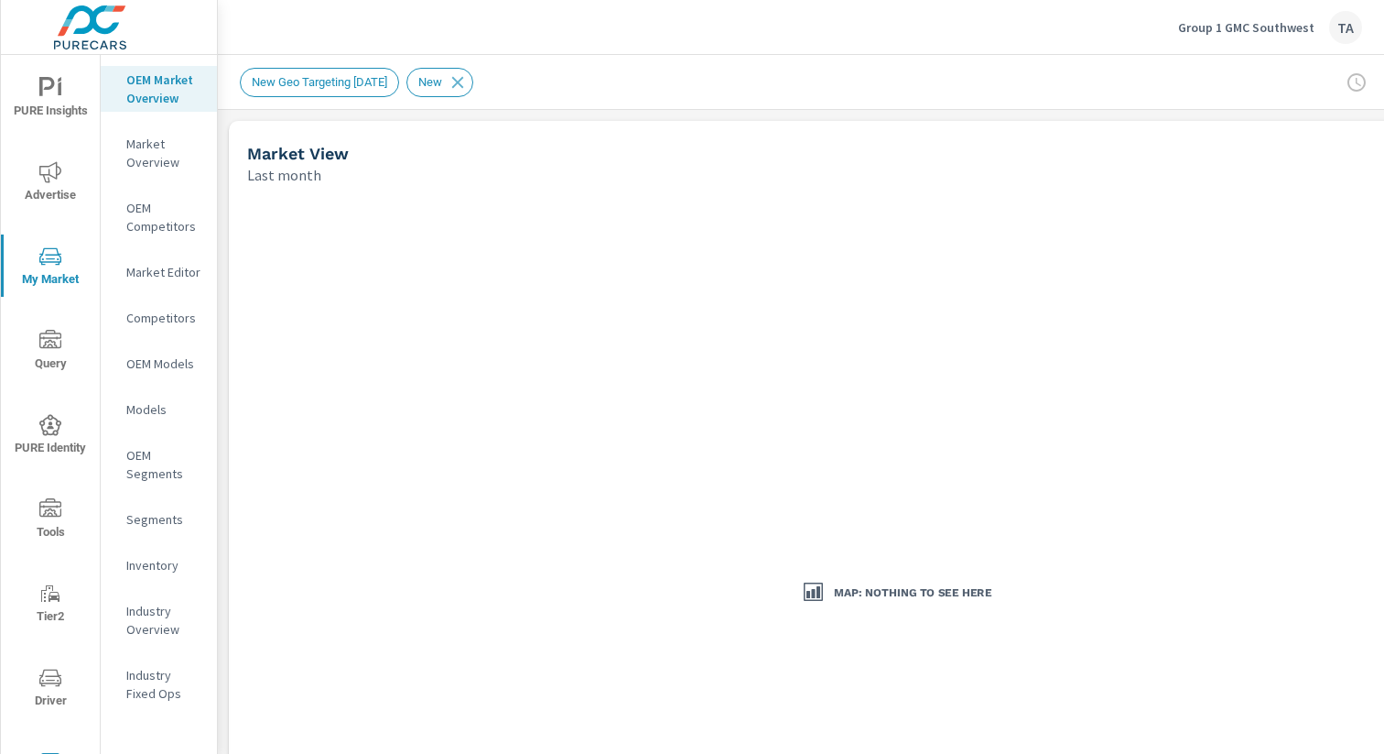
click at [155, 153] on p "Market Overview" at bounding box center [164, 153] width 76 height 37
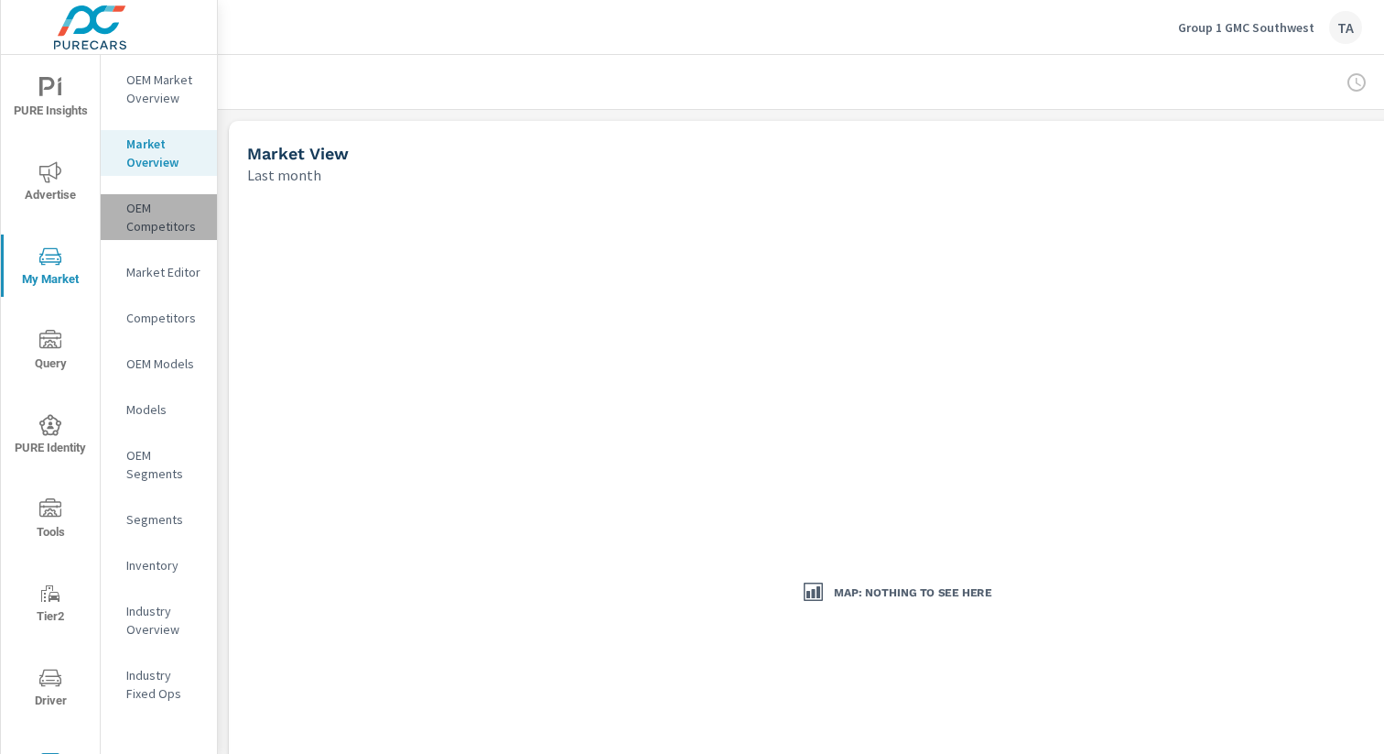
click at [163, 229] on p "OEM Competitors" at bounding box center [164, 217] width 76 height 37
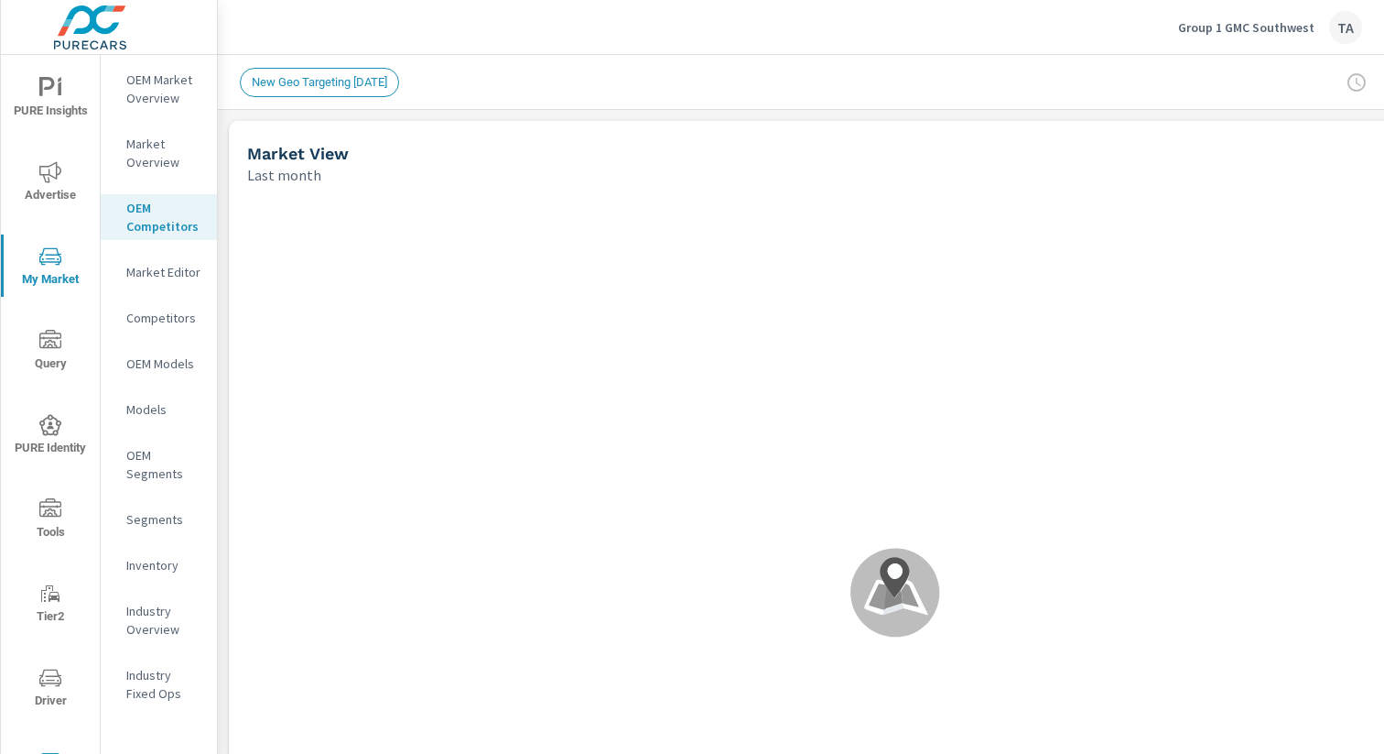
click at [52, 343] on icon "nav menu" at bounding box center [50, 341] width 22 height 22
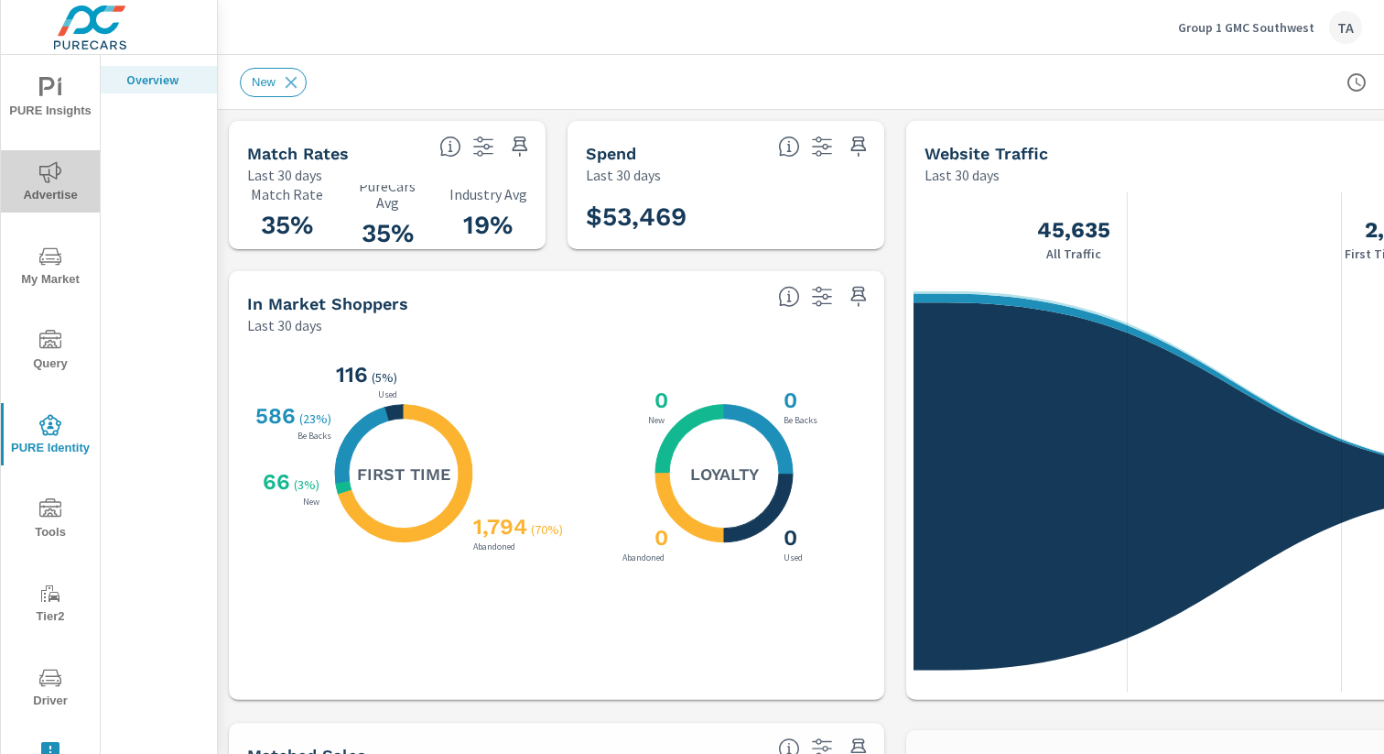
click at [54, 196] on span "Advertise" at bounding box center [50, 183] width 88 height 45
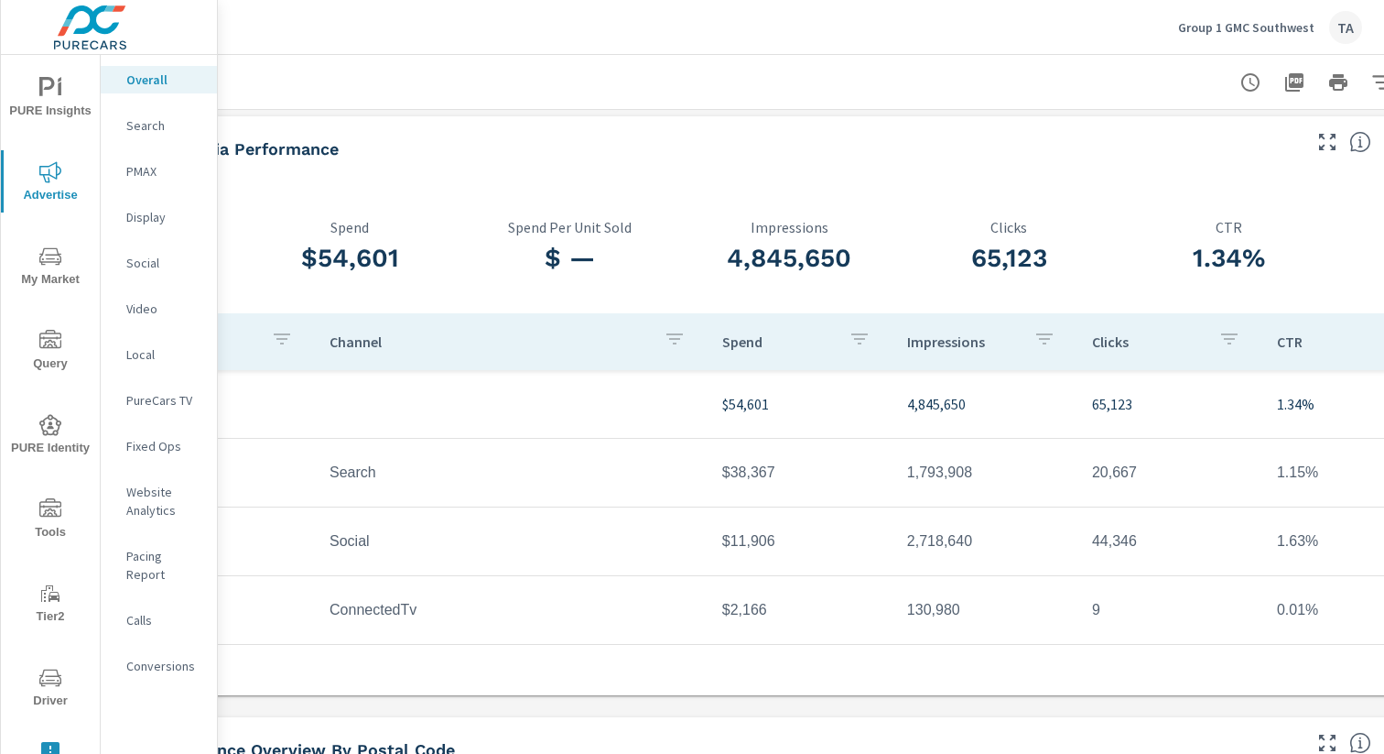
scroll to position [5, 104]
click at [149, 511] on p "Website Analytics" at bounding box center [164, 501] width 76 height 37
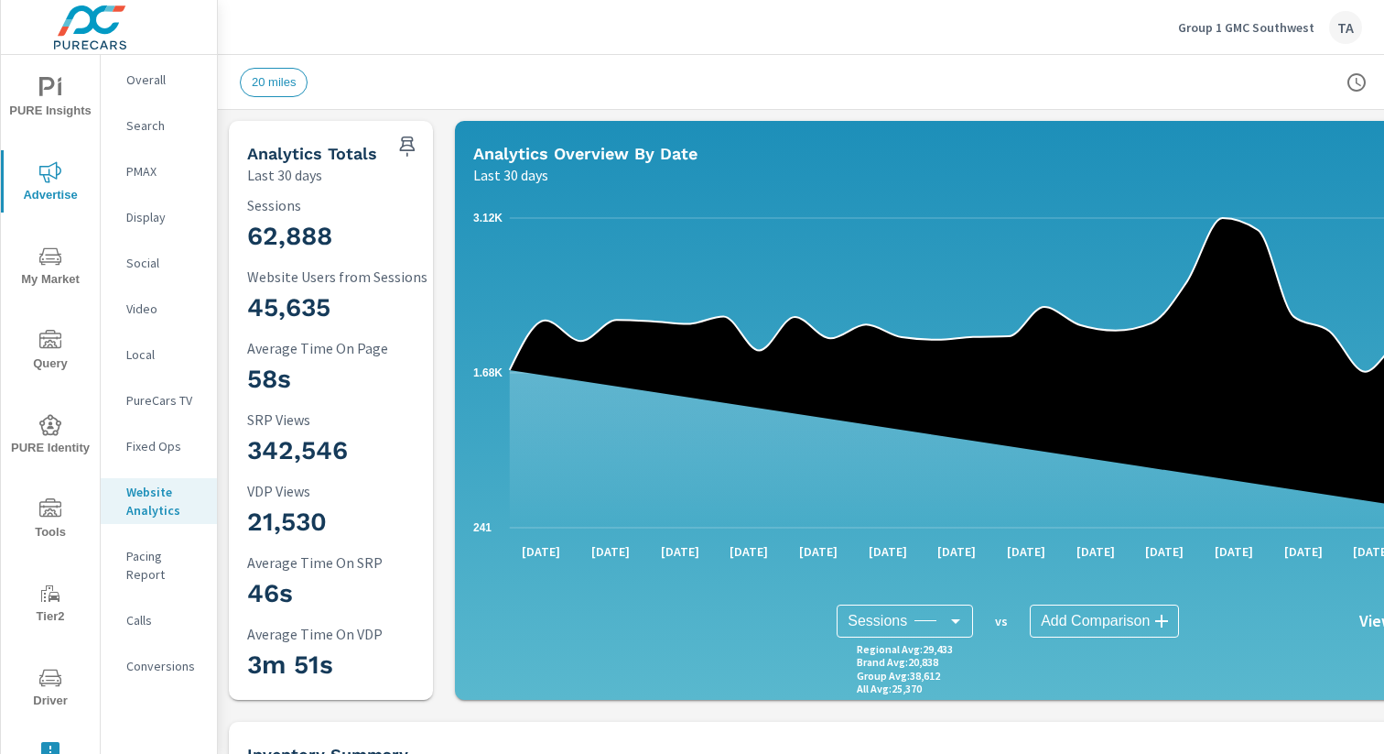
scroll to position [0, 189]
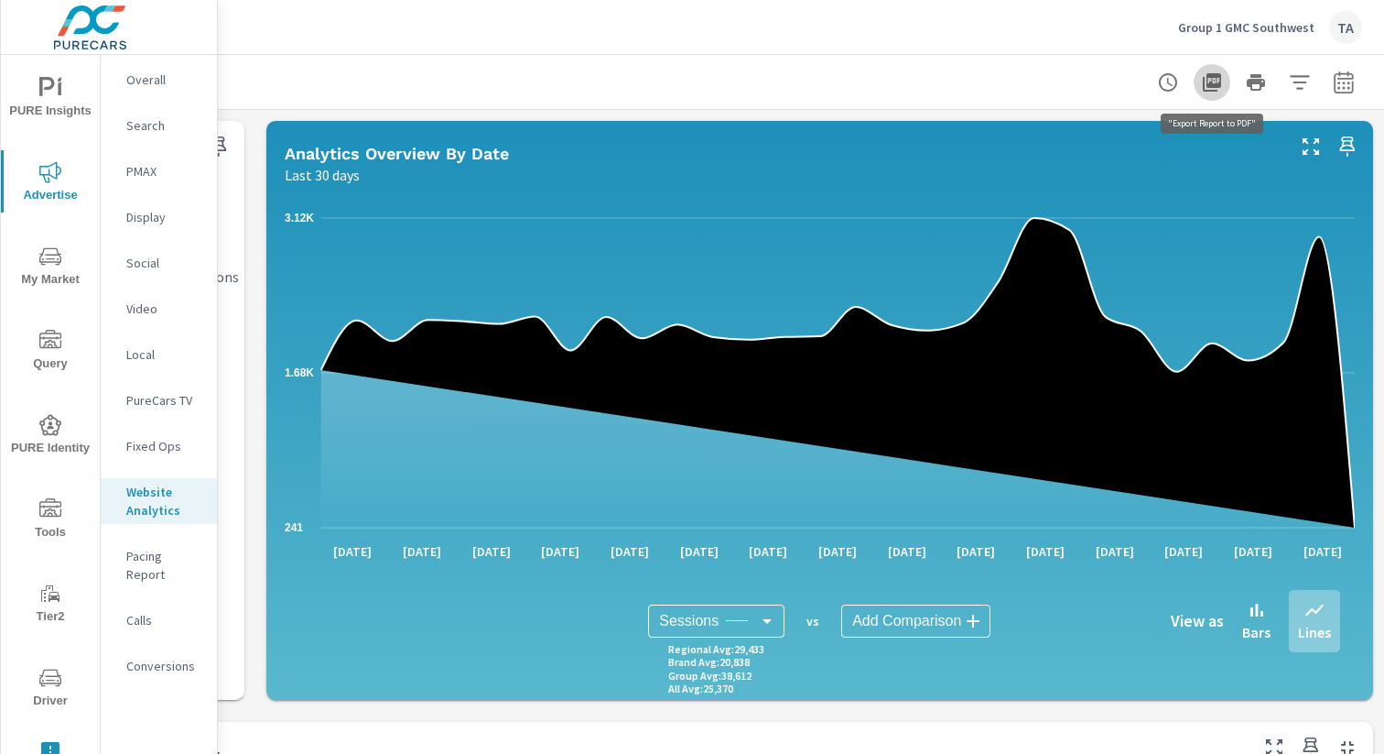
click at [1217, 78] on icon "button" at bounding box center [1212, 82] width 22 height 22
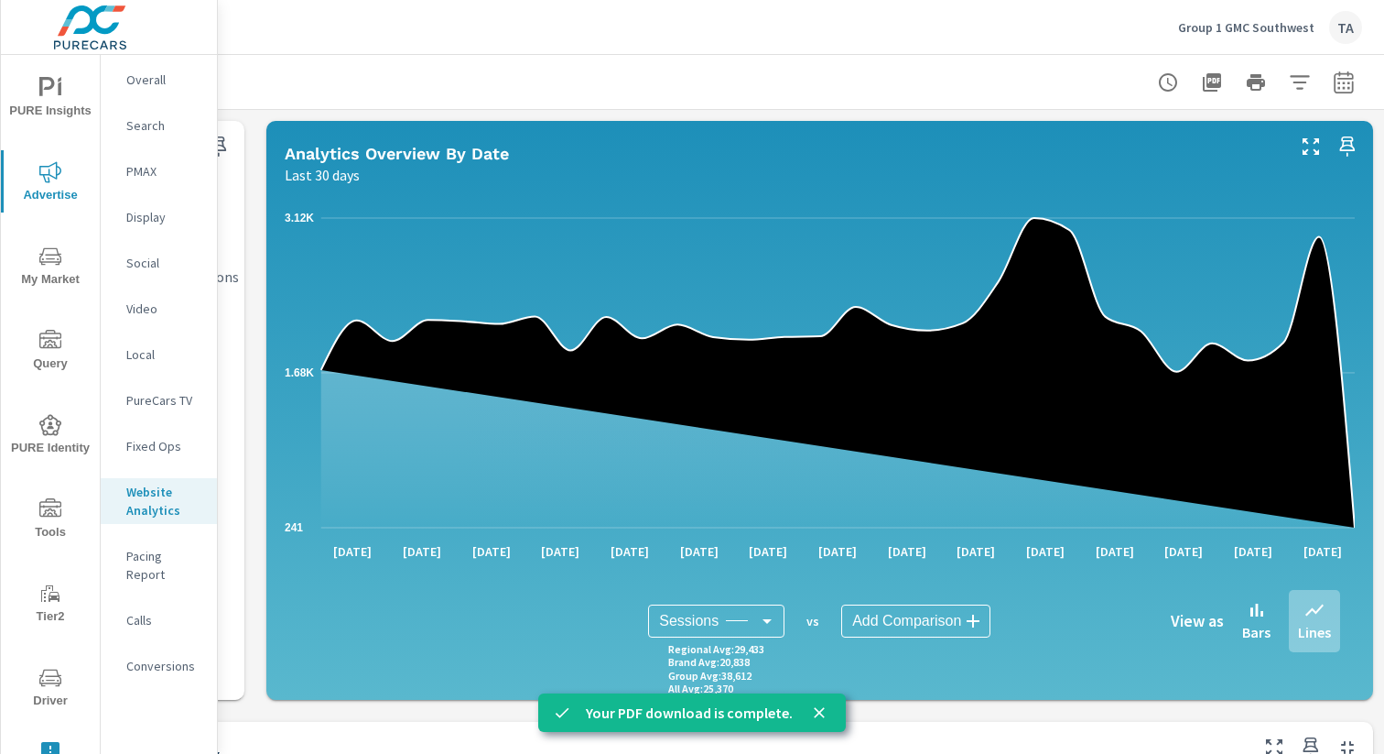
click at [50, 418] on icon "nav menu" at bounding box center [50, 424] width 22 height 21
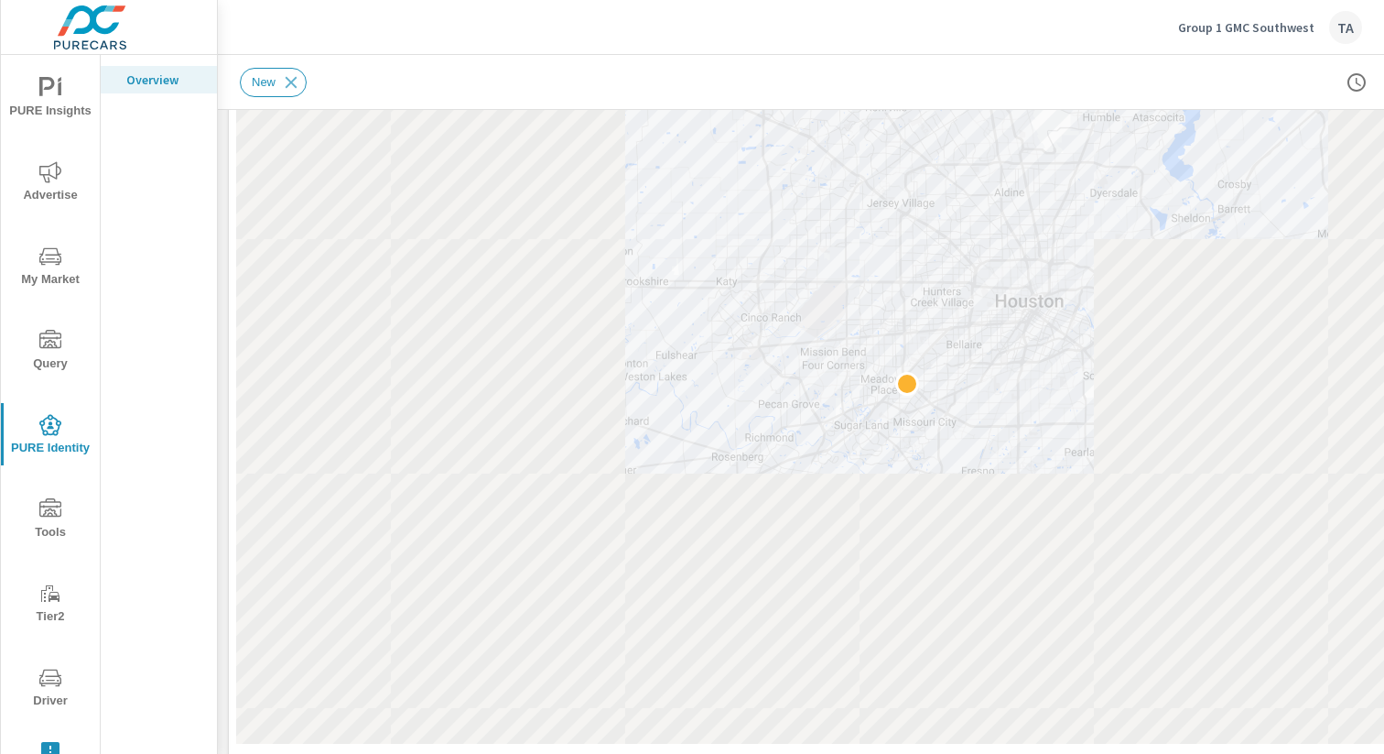
scroll to position [1909, 0]
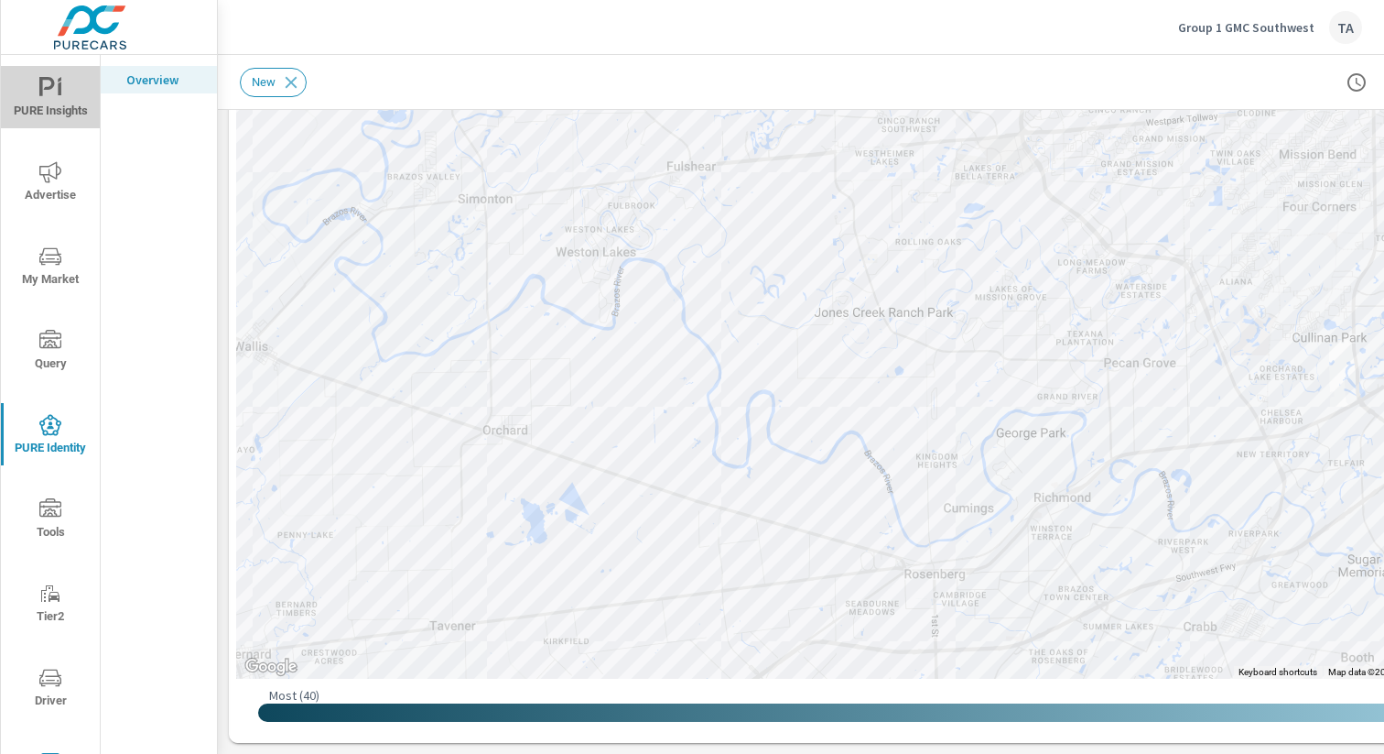
click at [51, 103] on span "PURE Insights" at bounding box center [50, 99] width 88 height 45
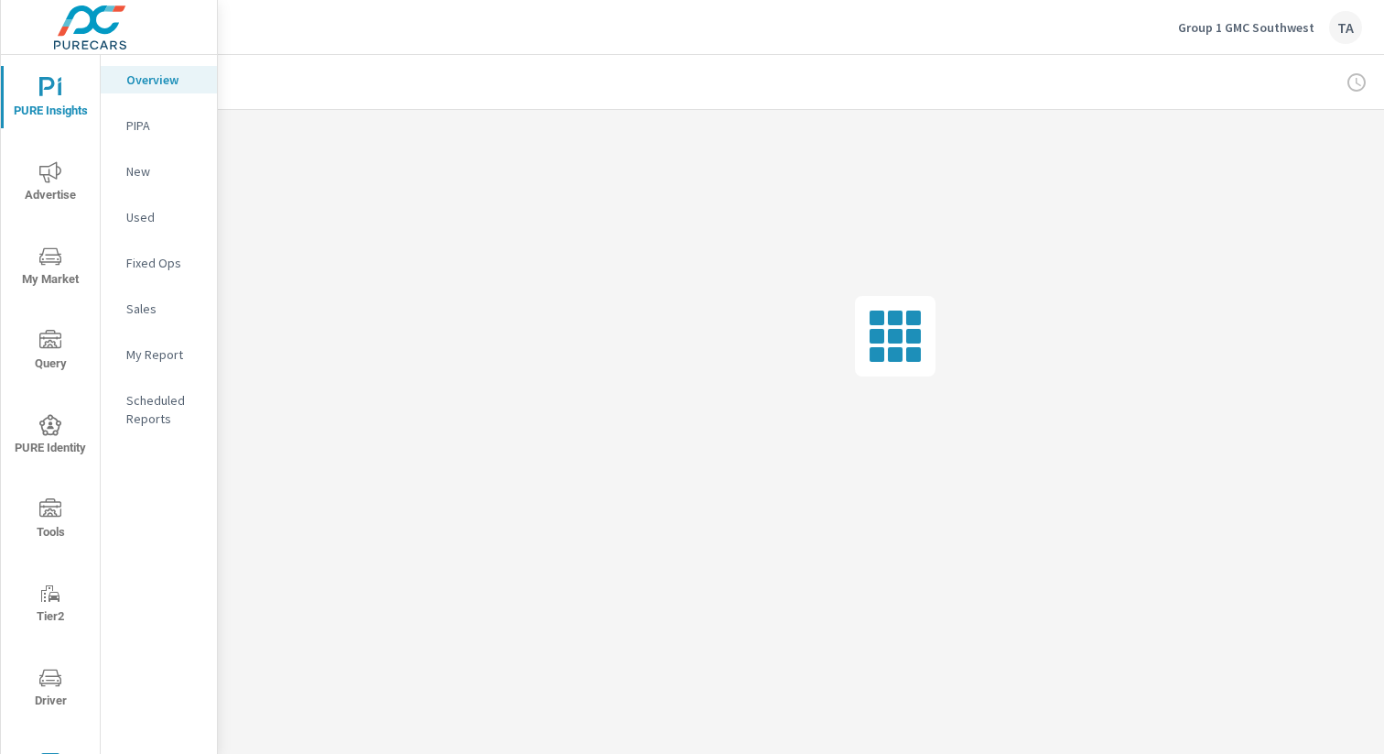
click at [167, 169] on p "New" at bounding box center [164, 171] width 76 height 18
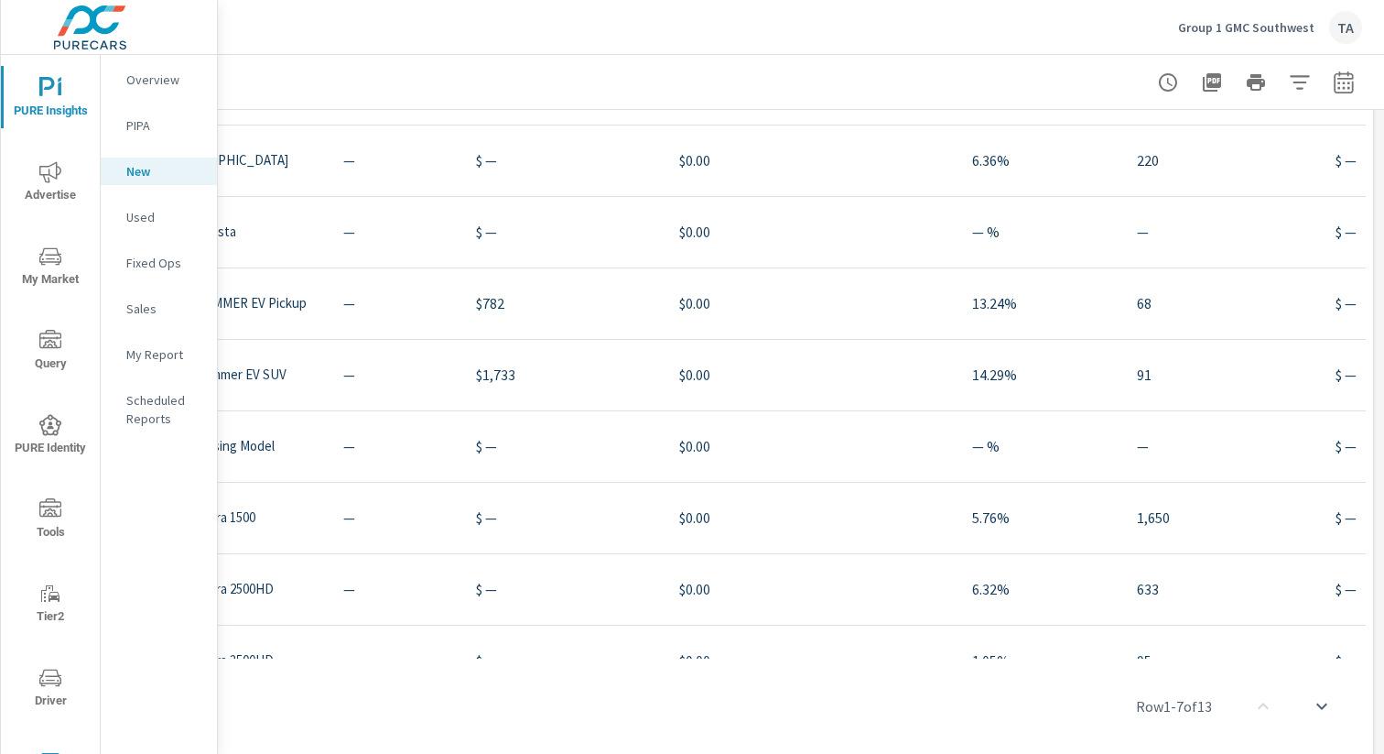
scroll to position [1426, 0]
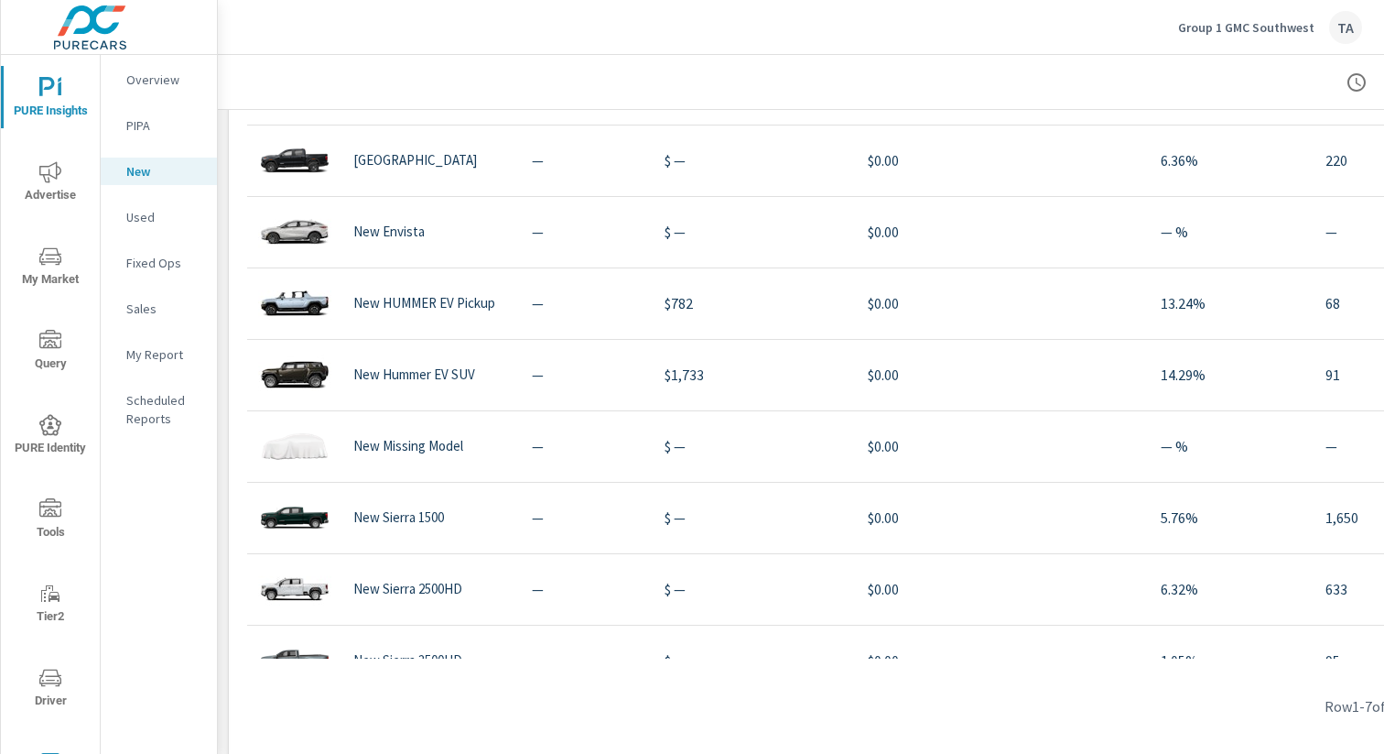
click at [50, 199] on span "Advertise" at bounding box center [50, 183] width 88 height 45
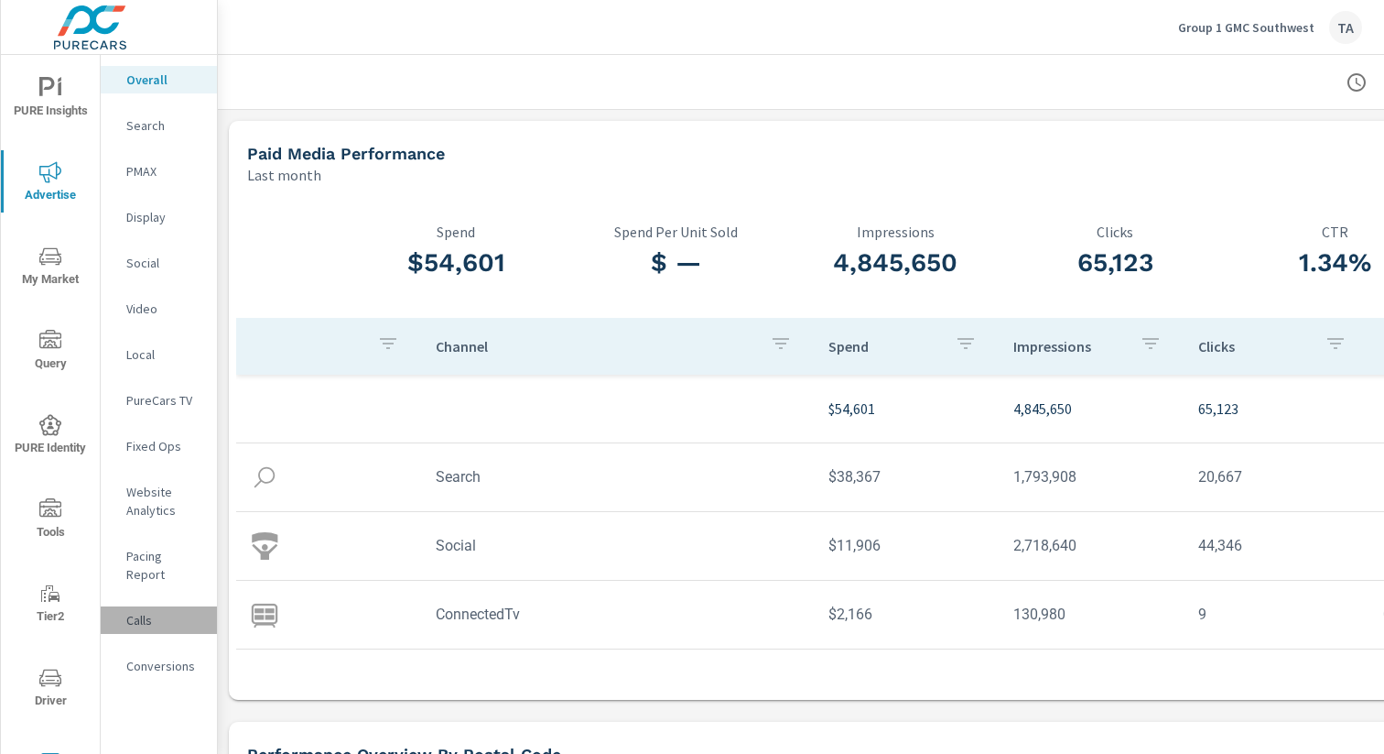
click at [142, 611] on p "Calls" at bounding box center [164, 620] width 76 height 18
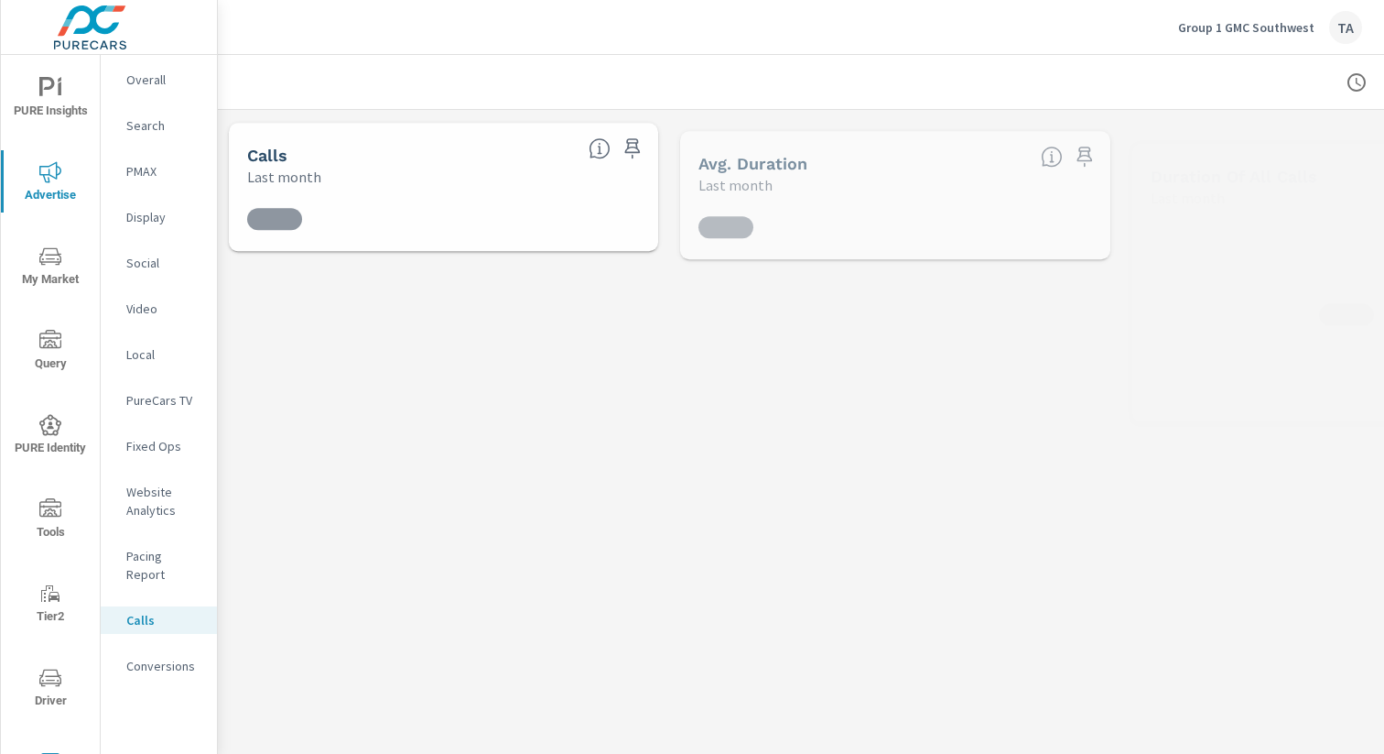
click at [161, 657] on p "Conversions" at bounding box center [164, 666] width 76 height 18
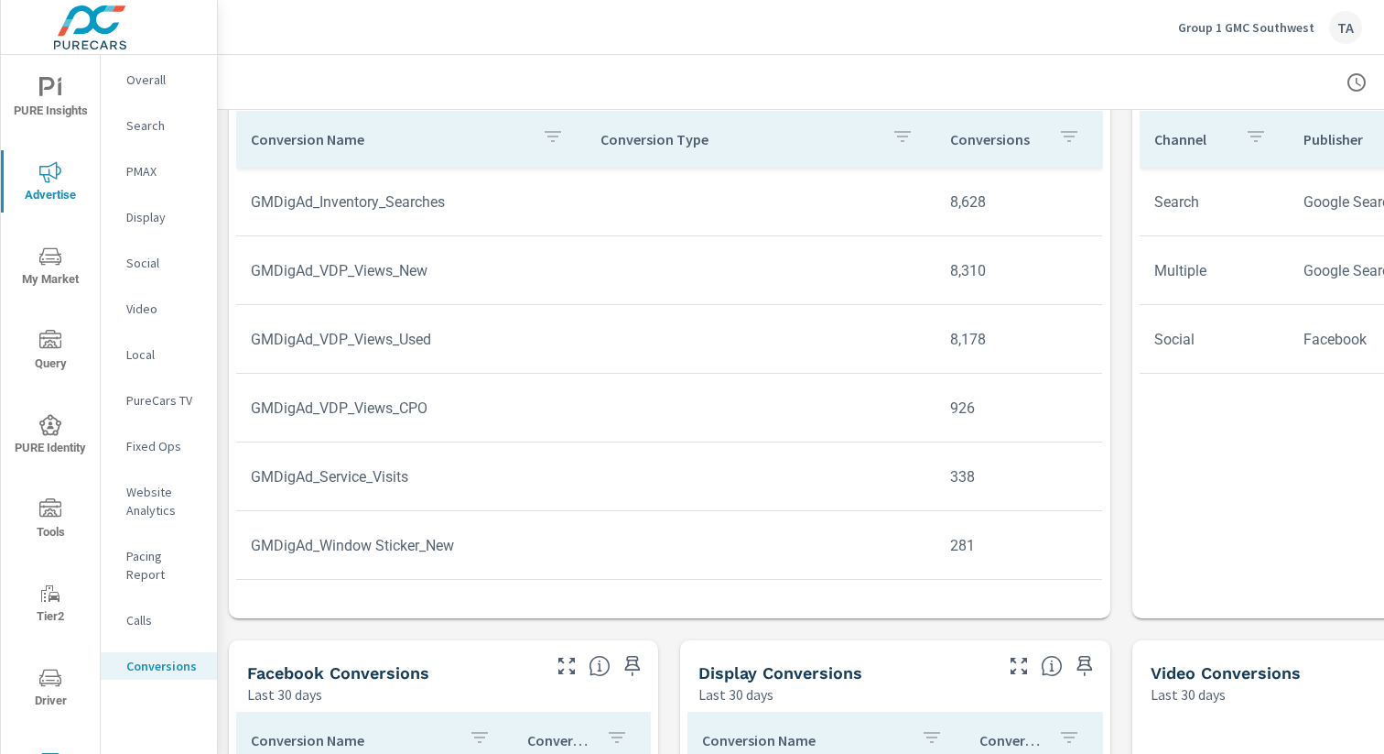
scroll to position [880, 0]
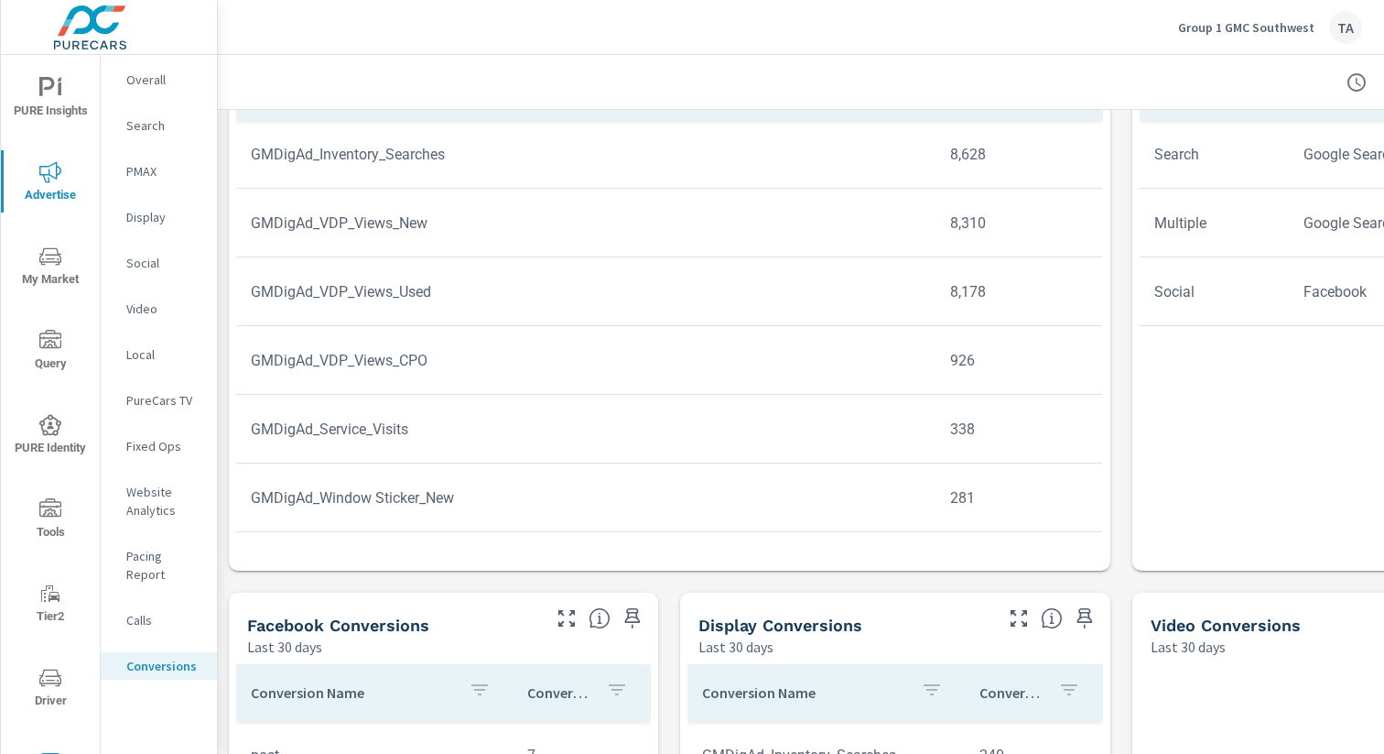
click at [47, 97] on icon "nav menu" at bounding box center [50, 88] width 22 height 22
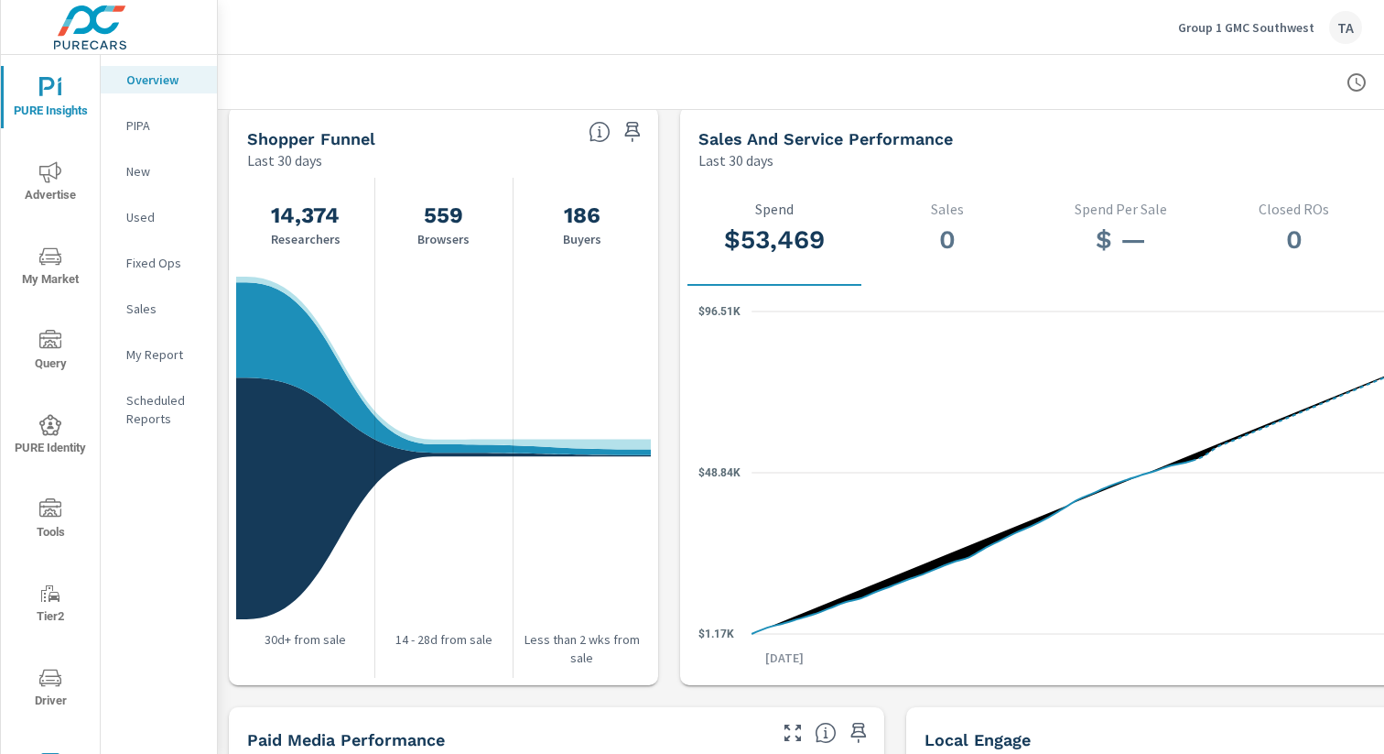
scroll to position [1787, 0]
